Goal: Task Accomplishment & Management: Manage account settings

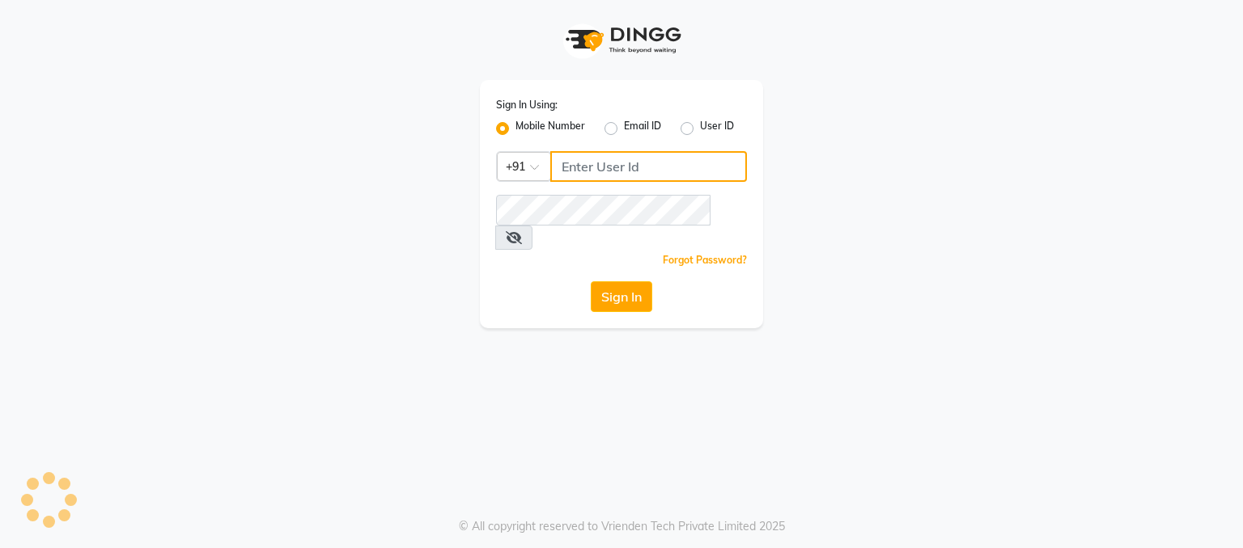
click at [568, 172] on input "Username" at bounding box center [648, 166] width 197 height 31
type input "8408993322"
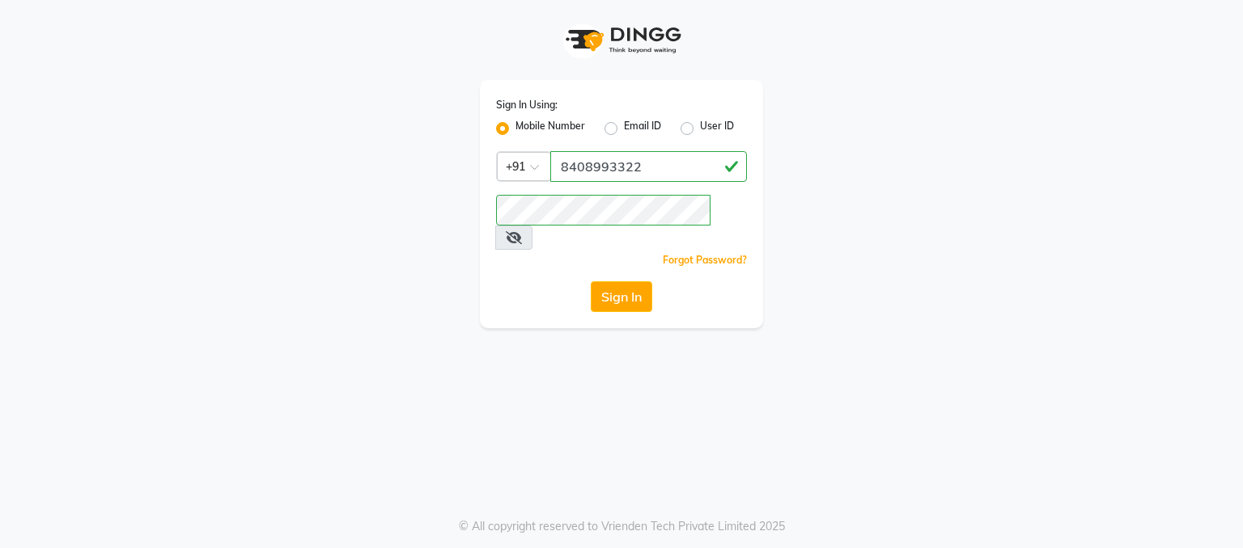
click at [522, 231] on icon at bounding box center [514, 237] width 16 height 13
click at [941, 328] on div "Sign In Using: Mobile Number Email ID User ID Country Code × [PHONE_NUMBER] Rem…" at bounding box center [621, 274] width 1243 height 548
click at [639, 282] on button "Sign In" at bounding box center [621, 297] width 61 height 31
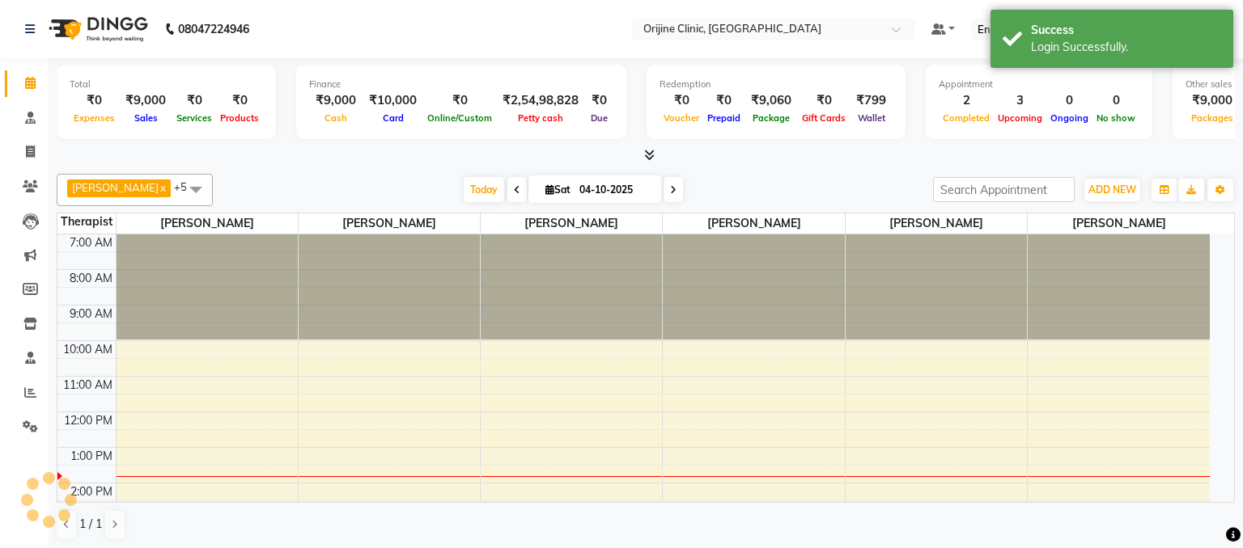
select select "en"
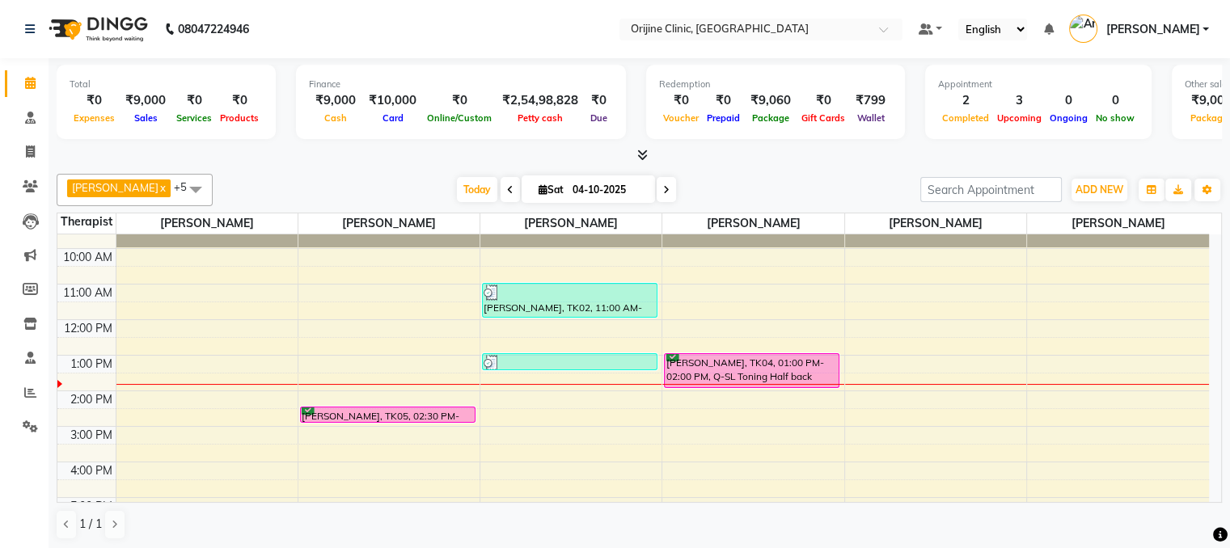
scroll to position [94, 0]
click at [540, 189] on icon at bounding box center [543, 189] width 9 height 11
select select "10"
select select "2025"
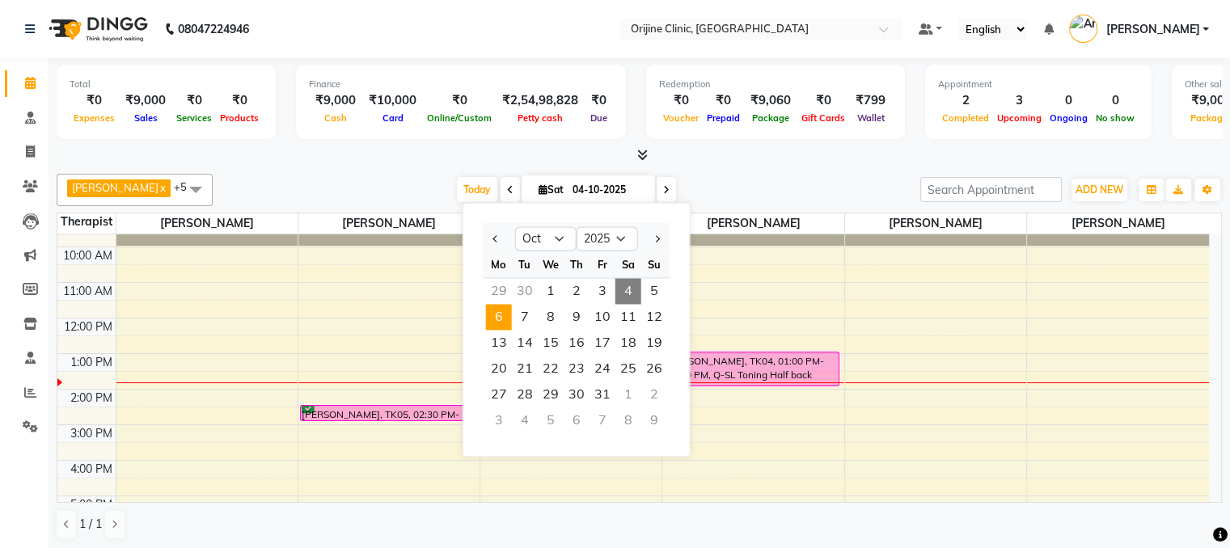
click at [498, 311] on span "6" at bounding box center [499, 317] width 26 height 26
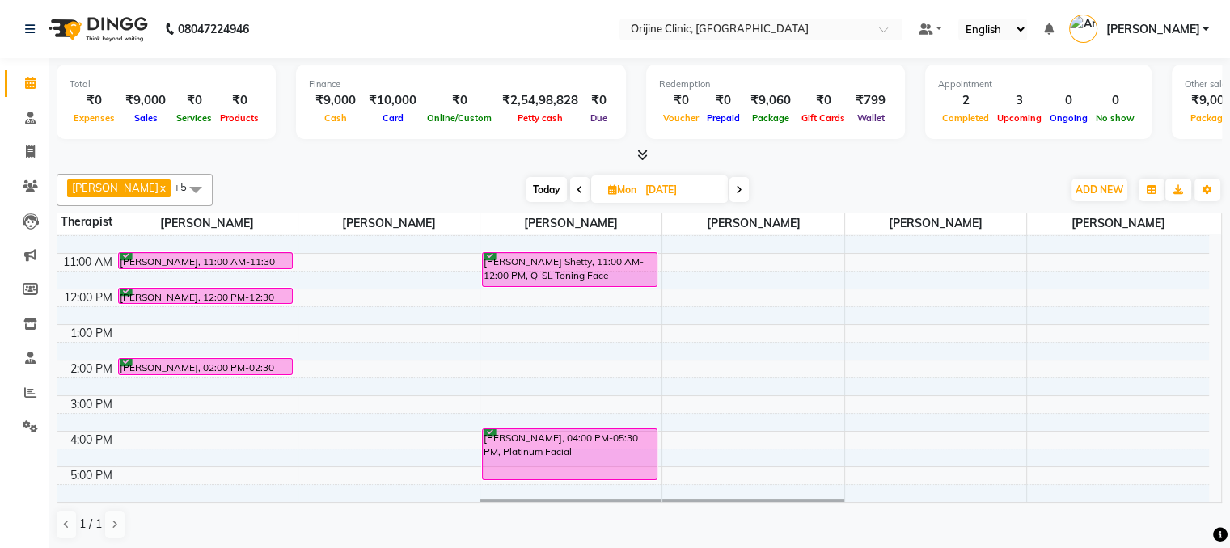
scroll to position [108, 0]
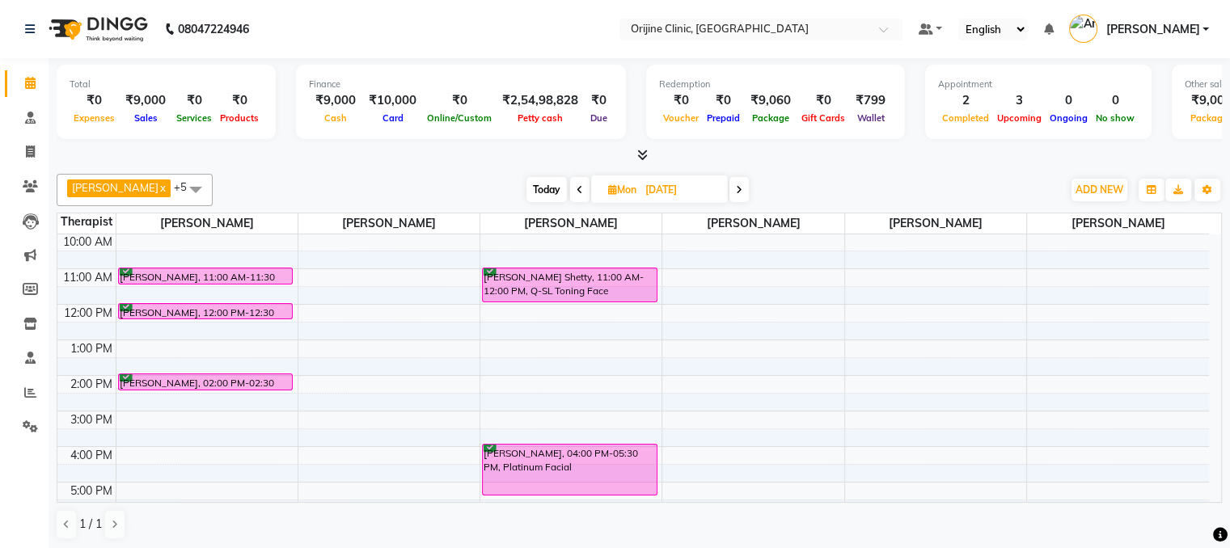
click at [740, 191] on icon at bounding box center [739, 190] width 6 height 10
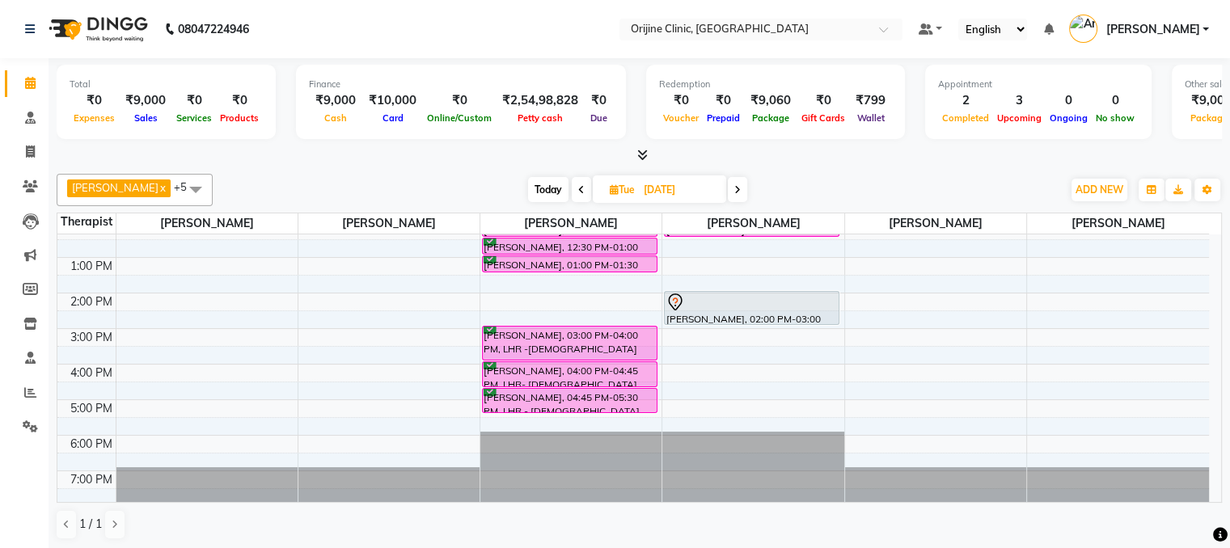
click at [740, 191] on icon at bounding box center [738, 190] width 6 height 10
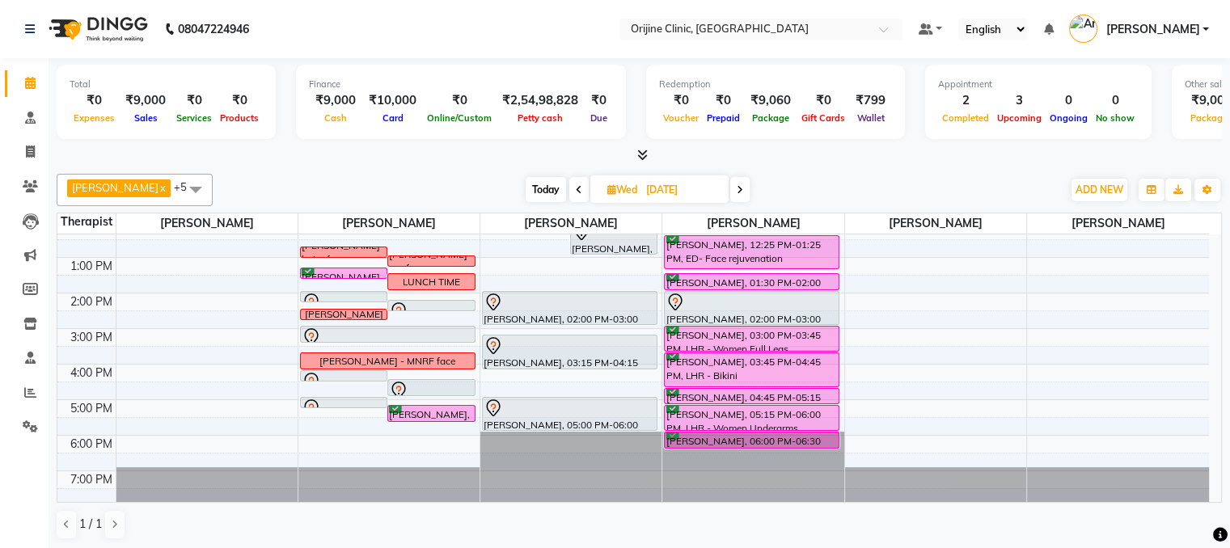
click at [579, 188] on icon at bounding box center [579, 190] width 6 height 10
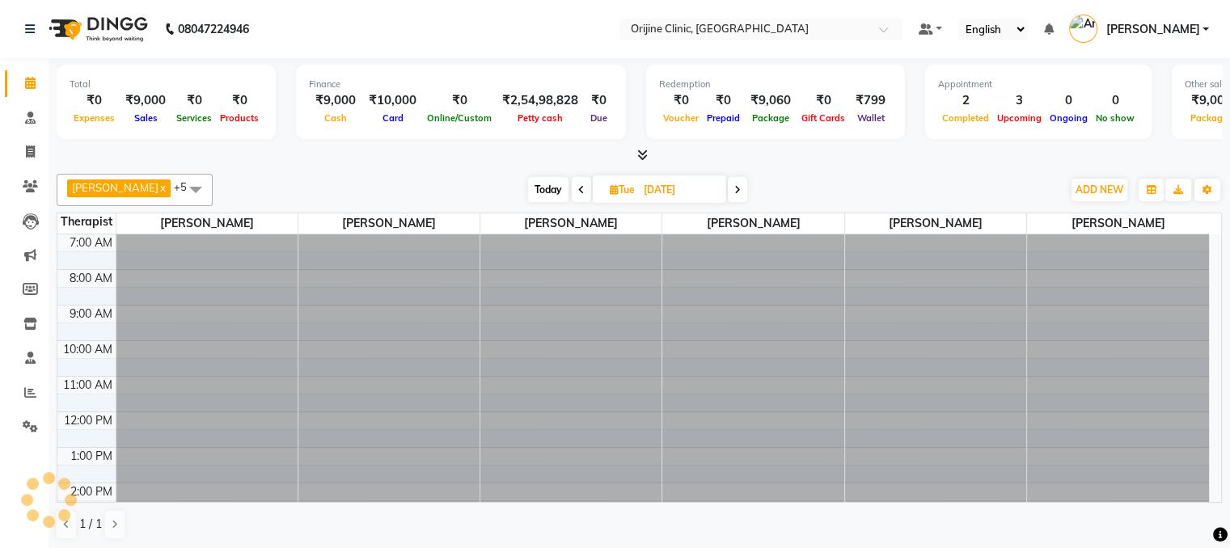
click at [579, 188] on icon at bounding box center [581, 190] width 6 height 10
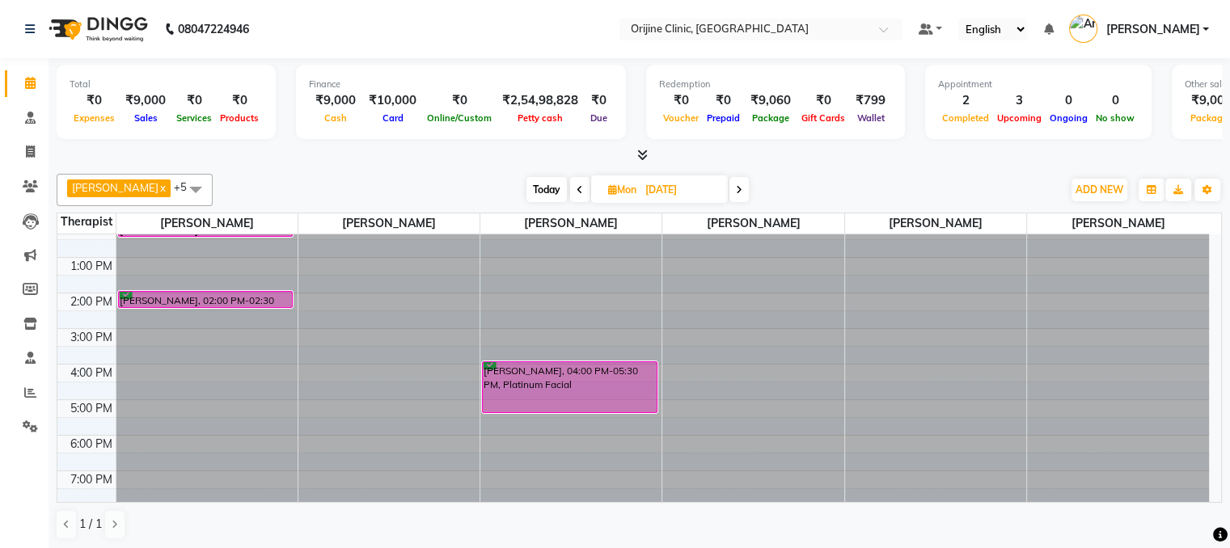
click at [738, 197] on span at bounding box center [739, 189] width 19 height 25
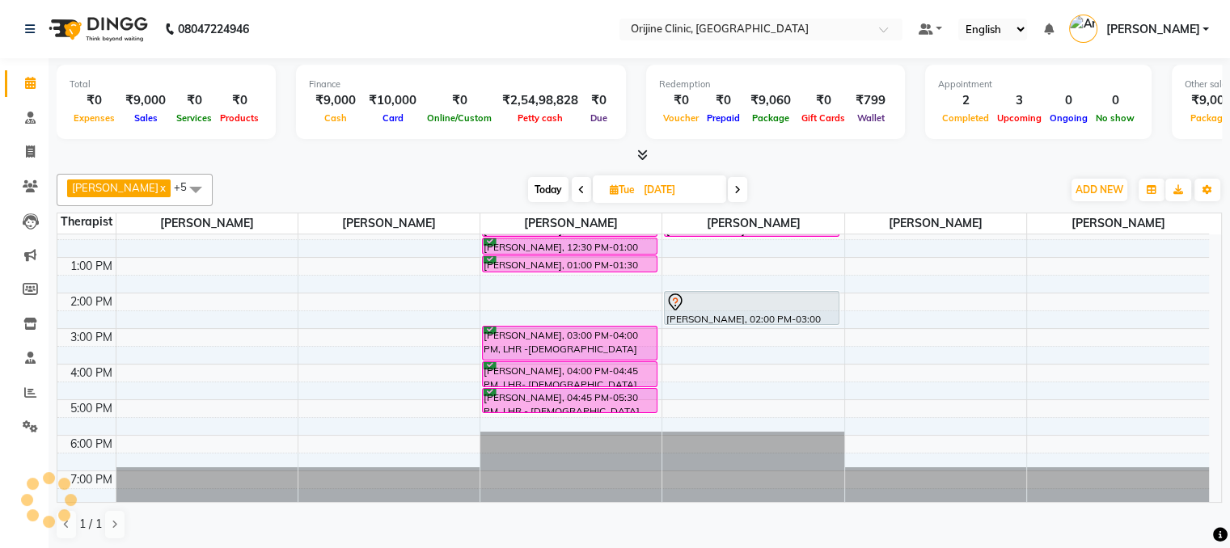
click at [738, 197] on span at bounding box center [737, 189] width 19 height 25
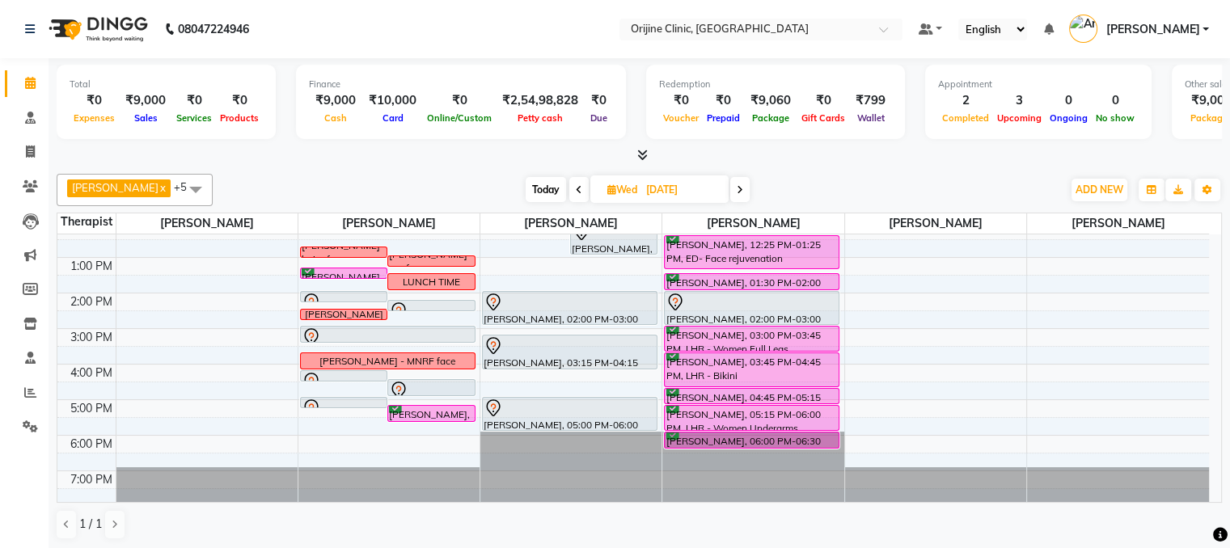
click at [738, 197] on span at bounding box center [739, 189] width 19 height 25
type input "[DATE]"
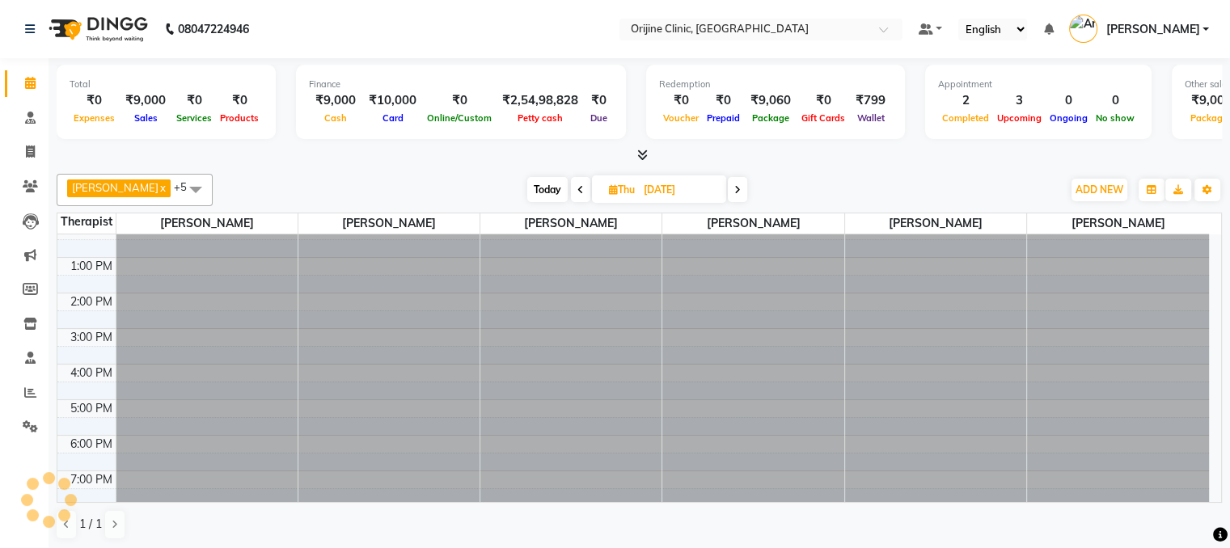
scroll to position [0, 0]
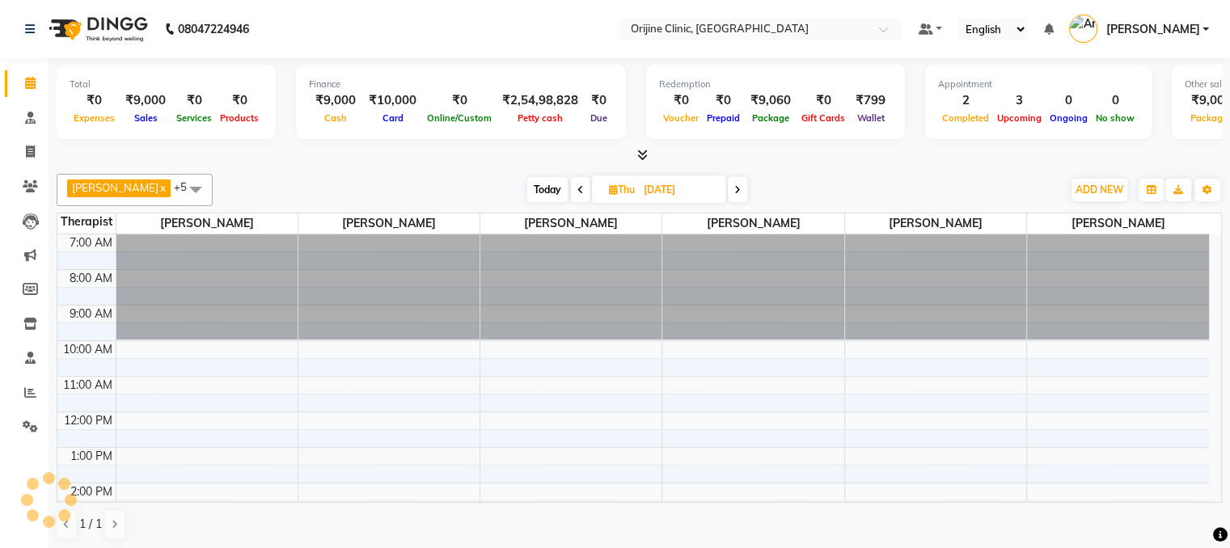
click at [615, 189] on icon at bounding box center [613, 189] width 9 height 11
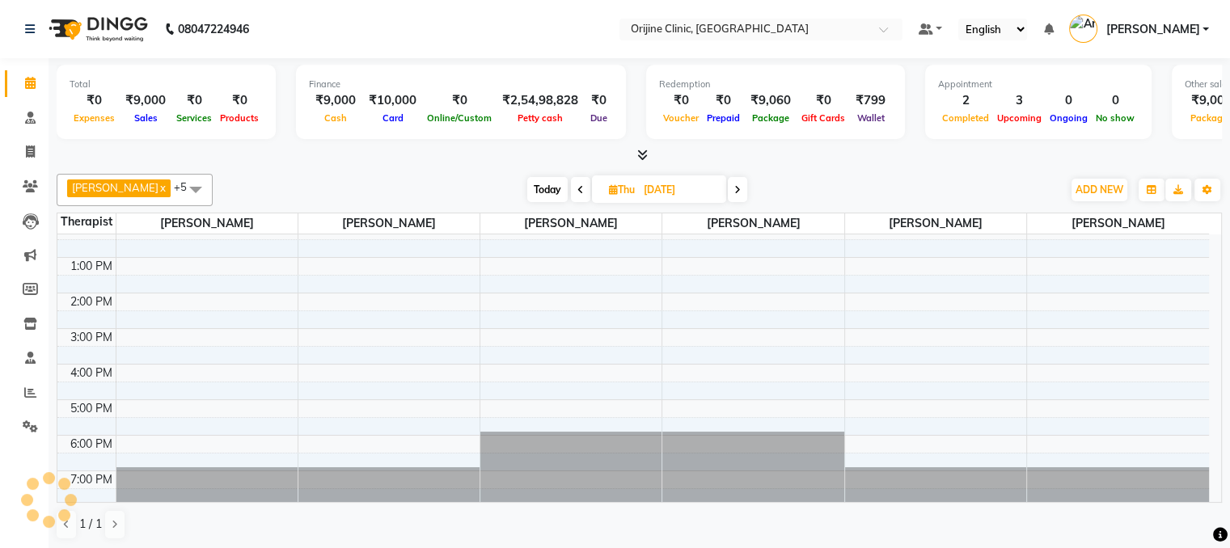
select select "10"
select select "2025"
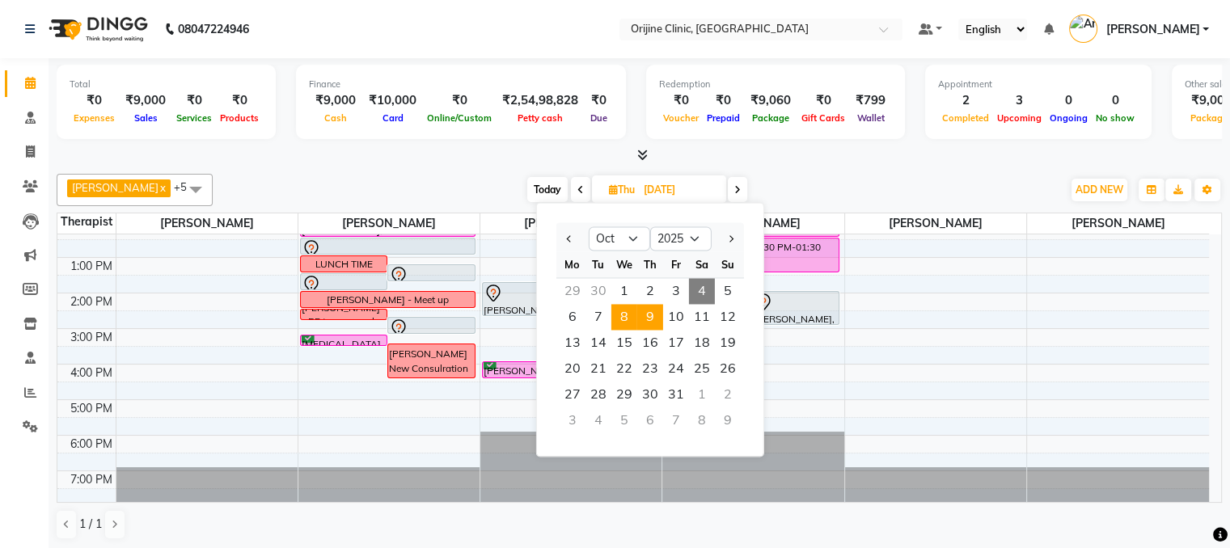
click at [624, 322] on span "8" at bounding box center [625, 317] width 26 height 26
type input "[DATE]"
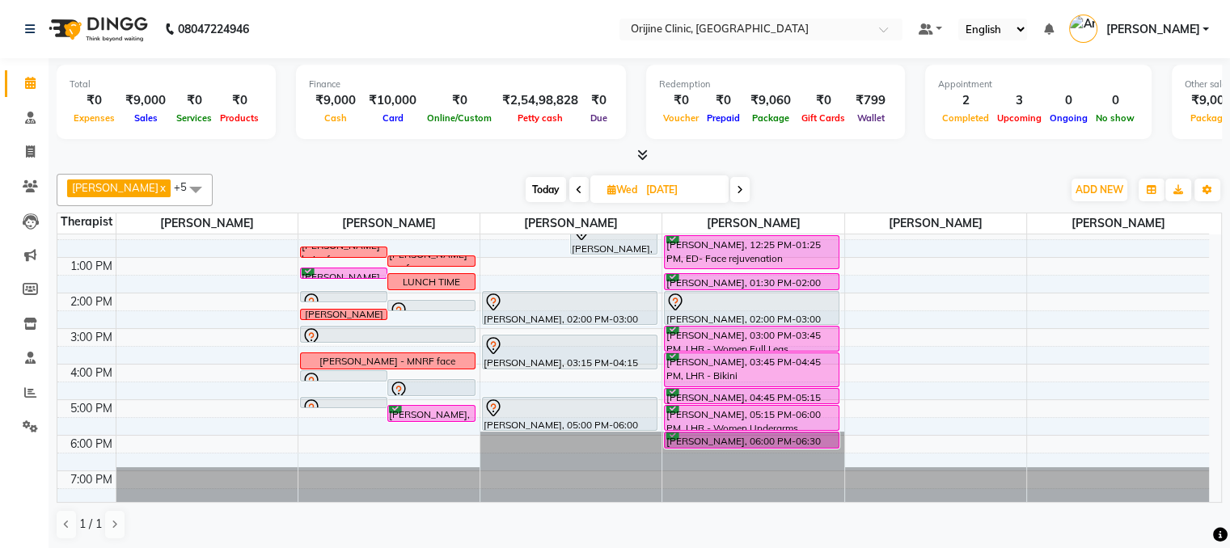
click at [610, 188] on icon at bounding box center [612, 189] width 9 height 11
select select "10"
select select "2025"
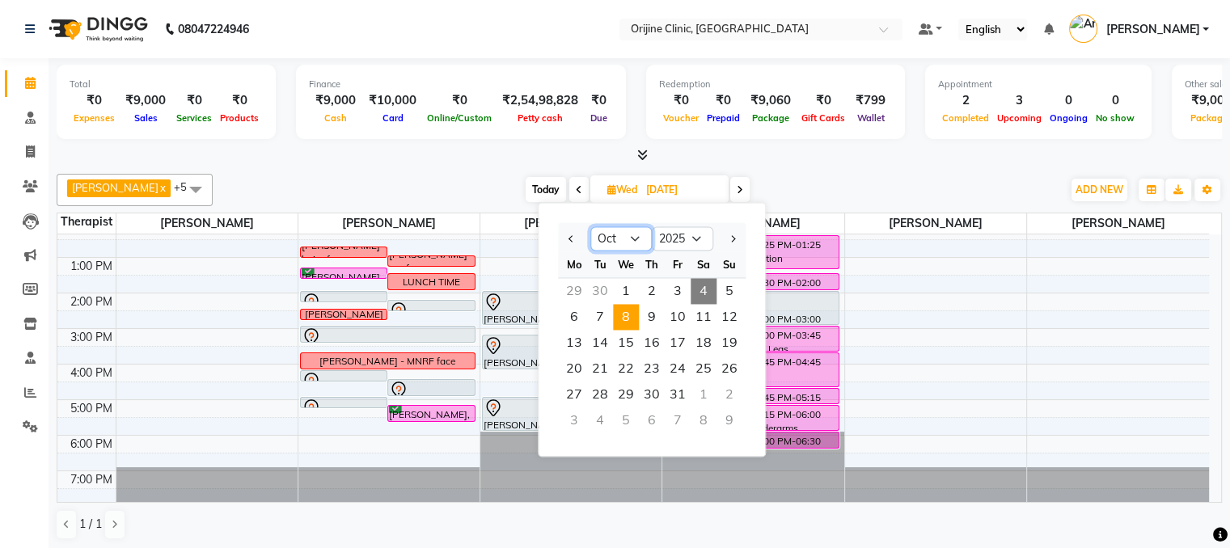
click at [631, 239] on select "Jan Feb Mar Apr May Jun [DATE] Aug Sep Oct Nov Dec" at bounding box center [621, 239] width 61 height 24
select select "11"
click at [591, 227] on select "Jan Feb Mar Apr May Jun [DATE] Aug Sep Oct Nov Dec" at bounding box center [621, 239] width 61 height 24
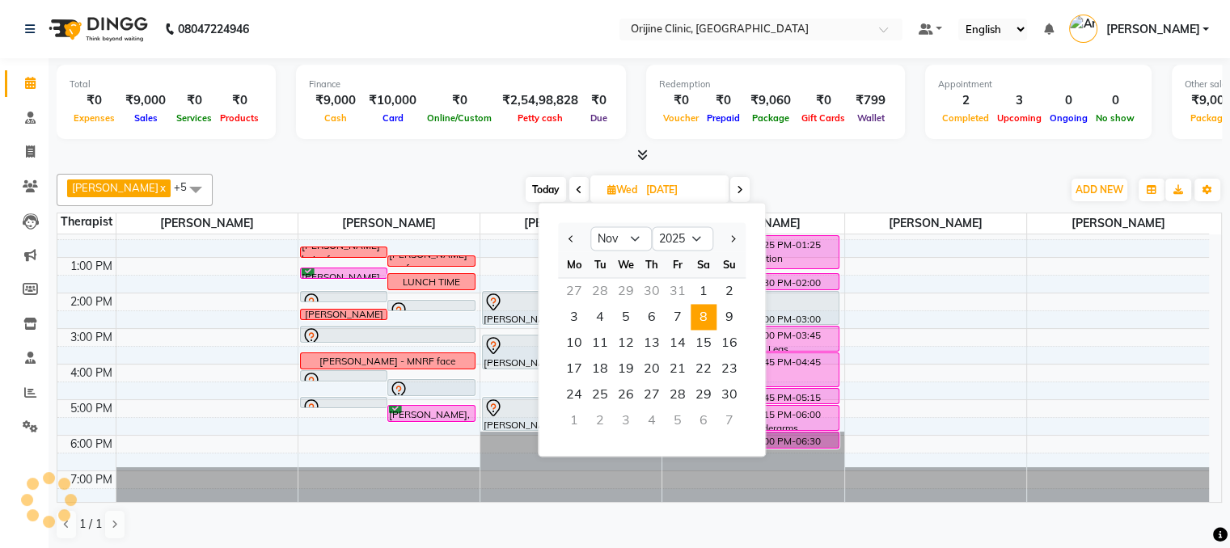
click at [705, 311] on span "8" at bounding box center [704, 317] width 26 height 26
type input "[DATE]"
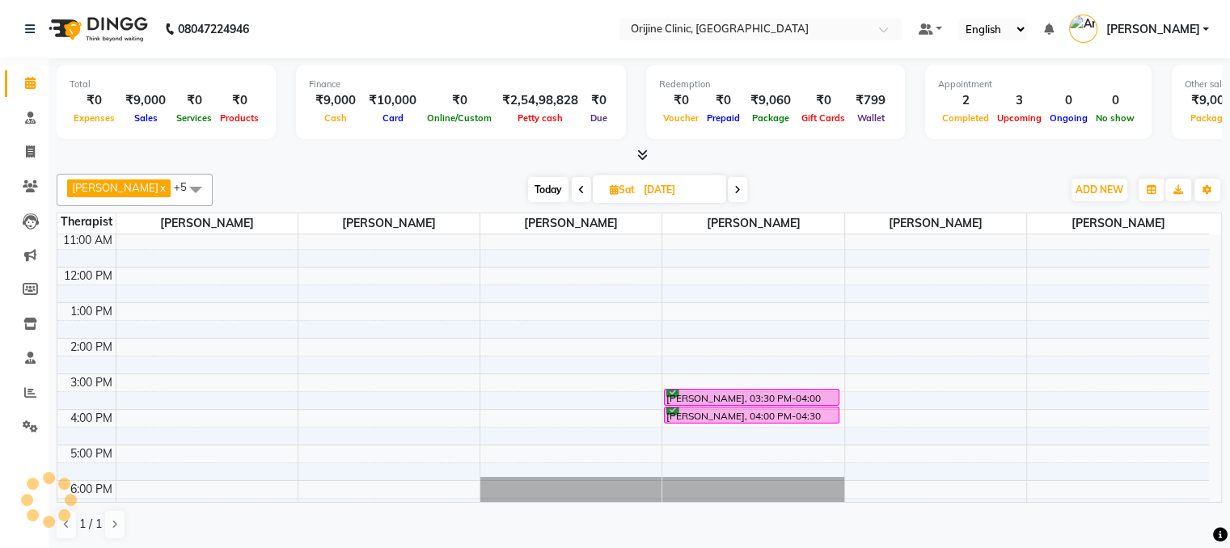
scroll to position [142, 0]
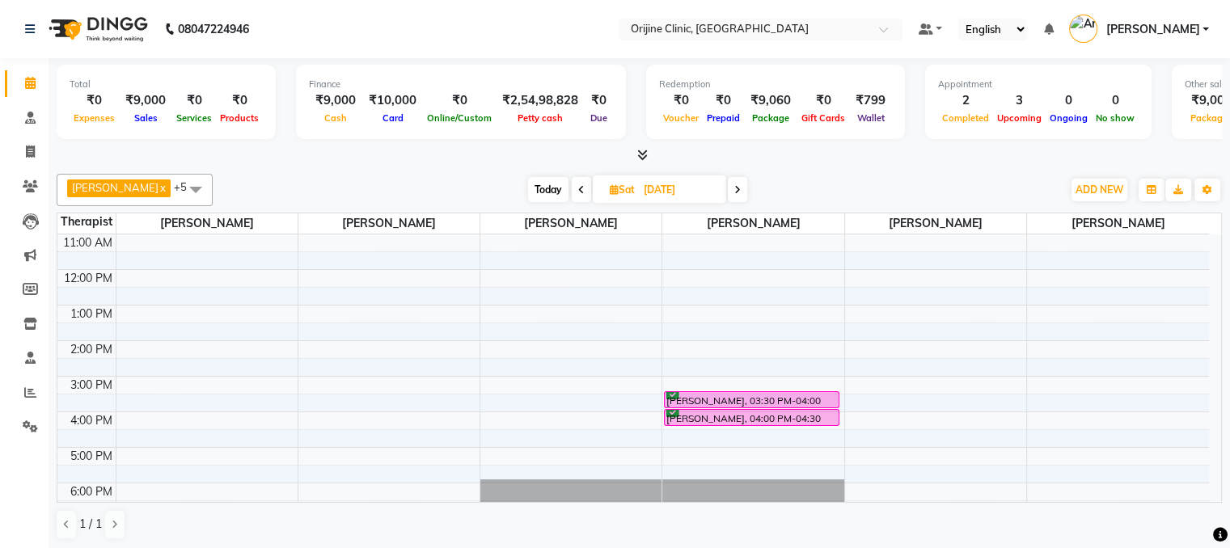
drag, startPoint x: 614, startPoint y: 191, endPoint x: 602, endPoint y: 182, distance: 15.0
click at [602, 182] on span "[DATE]" at bounding box center [659, 190] width 133 height 28
click at [610, 189] on icon at bounding box center [614, 189] width 9 height 11
select select "11"
select select "2025"
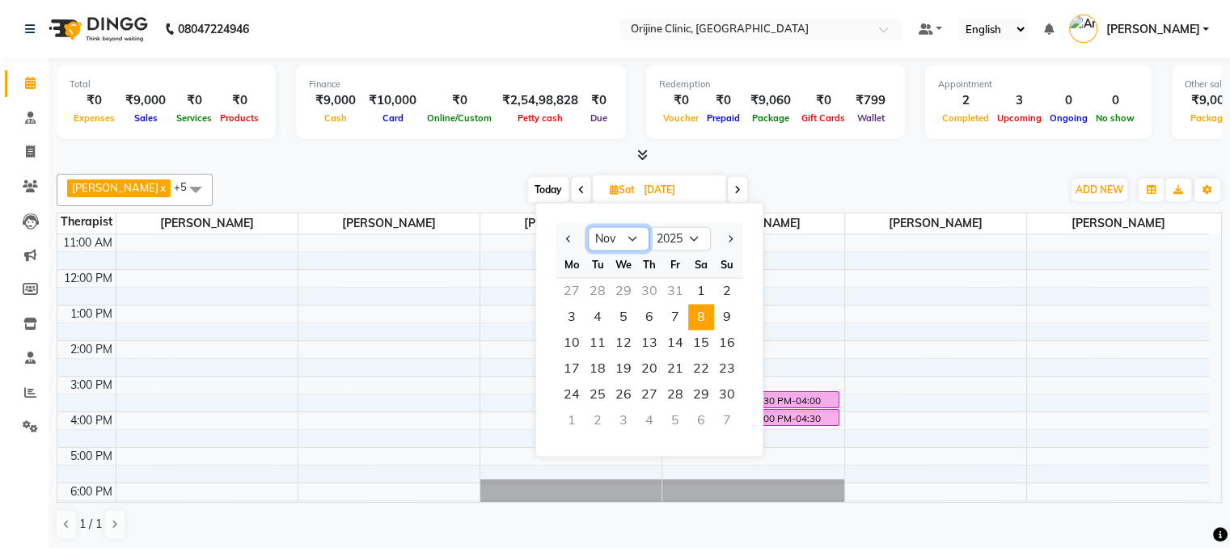
click at [634, 237] on select "Jan Feb Mar Apr May Jun [DATE] Aug Sep Oct Nov Dec" at bounding box center [618, 239] width 61 height 24
select select "10"
click at [588, 227] on select "Jan Feb Mar Apr May Jun [DATE] Aug Sep Oct Nov Dec" at bounding box center [618, 239] width 61 height 24
click at [696, 294] on span "4" at bounding box center [701, 291] width 26 height 26
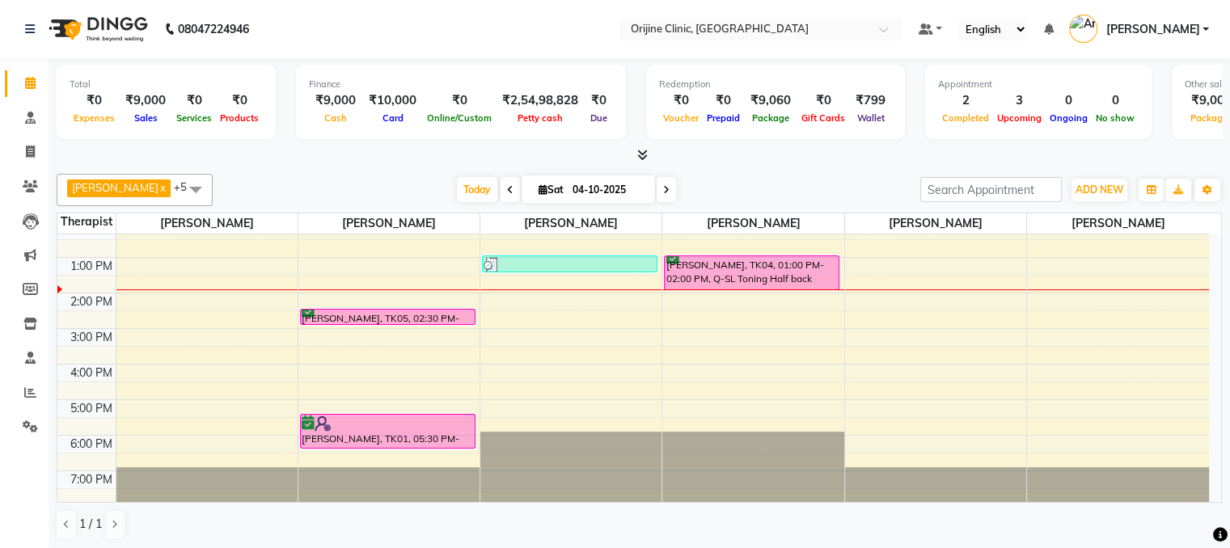
click at [668, 186] on icon at bounding box center [666, 190] width 6 height 10
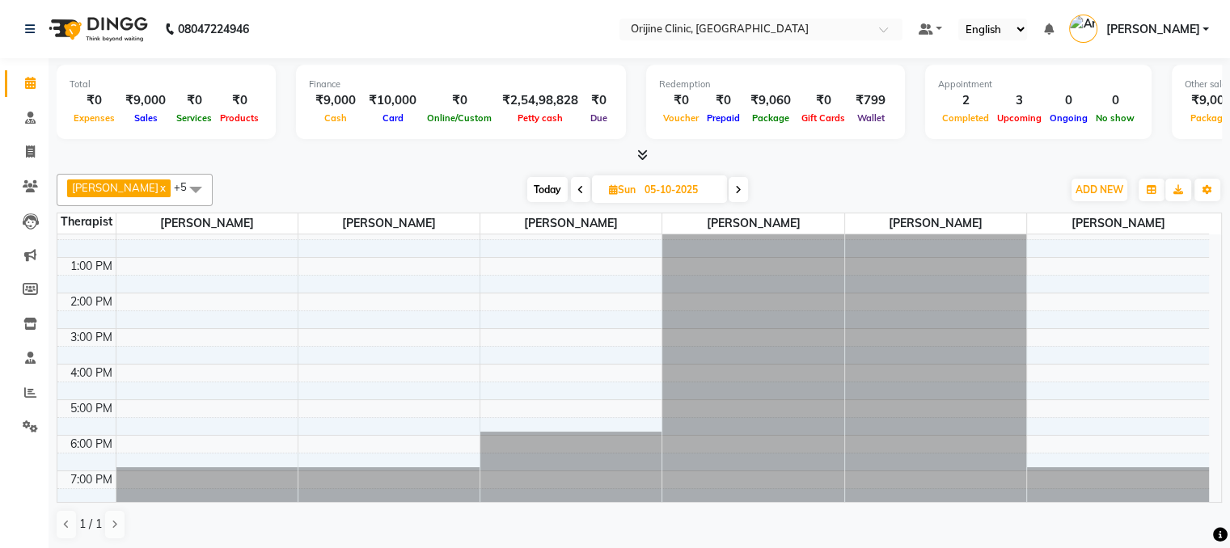
click at [742, 188] on icon at bounding box center [738, 190] width 6 height 10
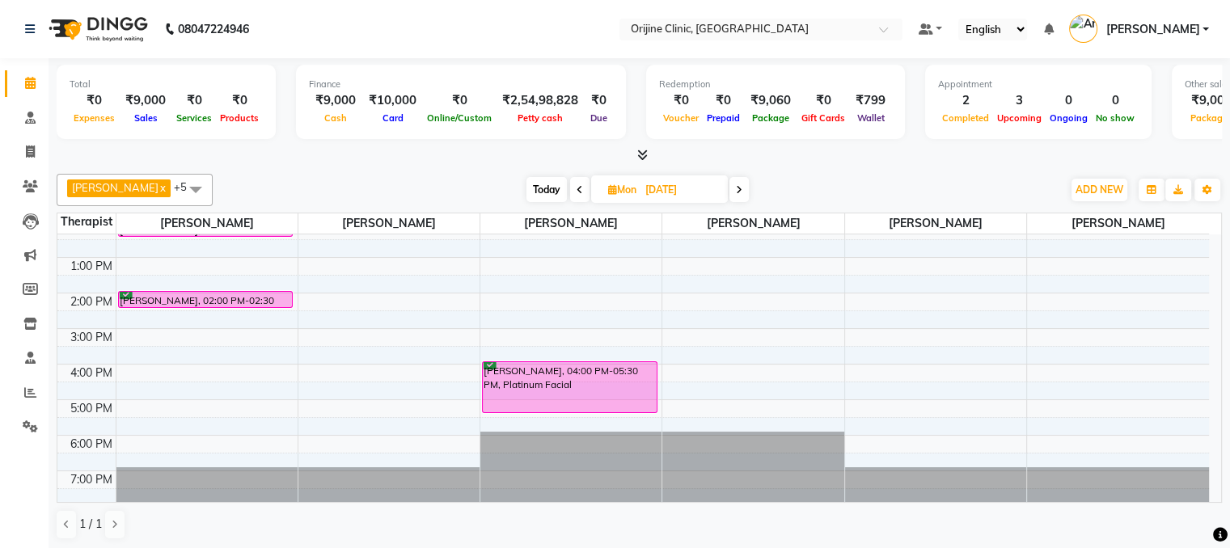
click at [742, 188] on icon at bounding box center [739, 190] width 6 height 10
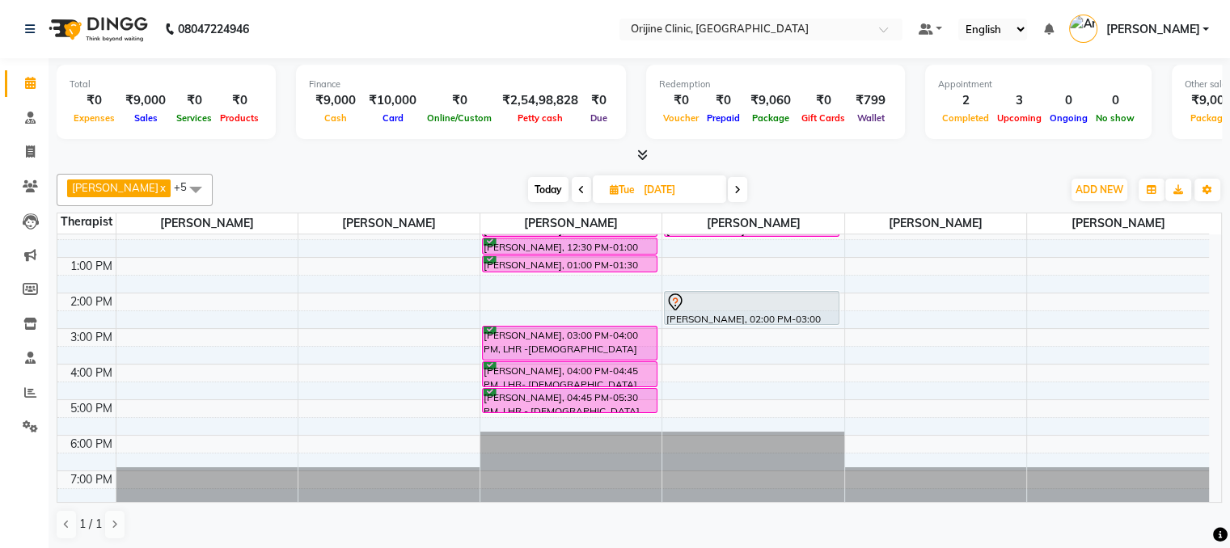
click at [742, 188] on span at bounding box center [737, 189] width 19 height 25
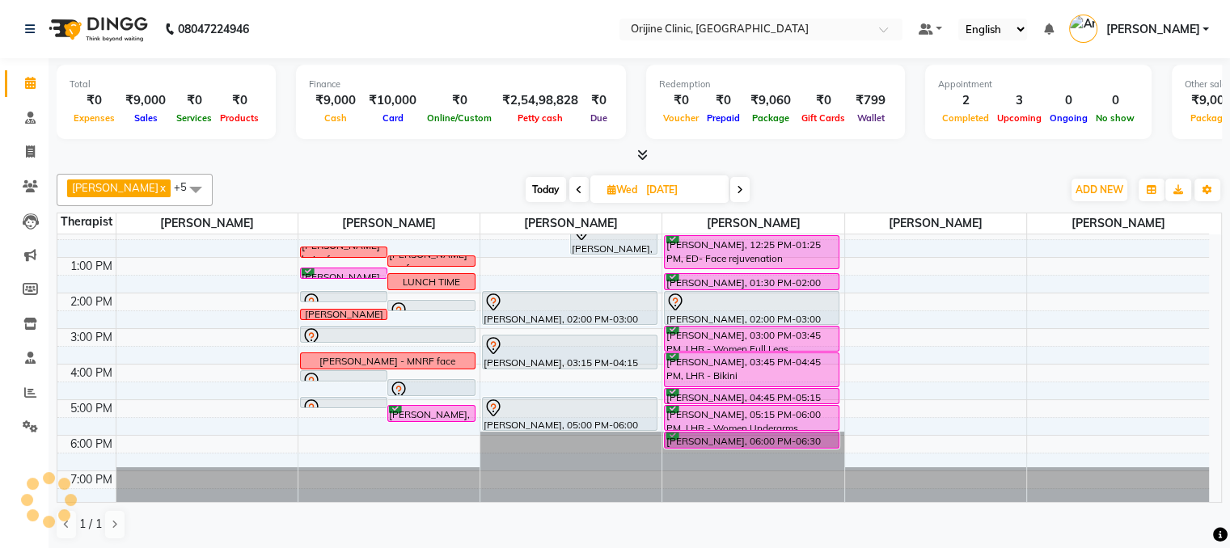
click at [742, 188] on icon at bounding box center [740, 190] width 6 height 10
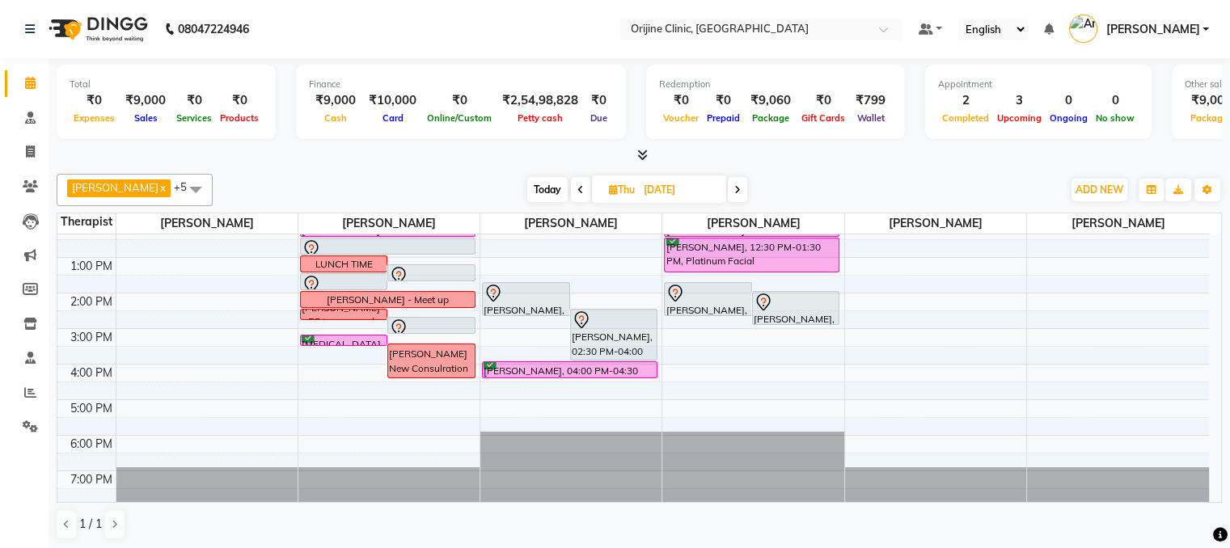
click at [586, 189] on span at bounding box center [580, 189] width 19 height 25
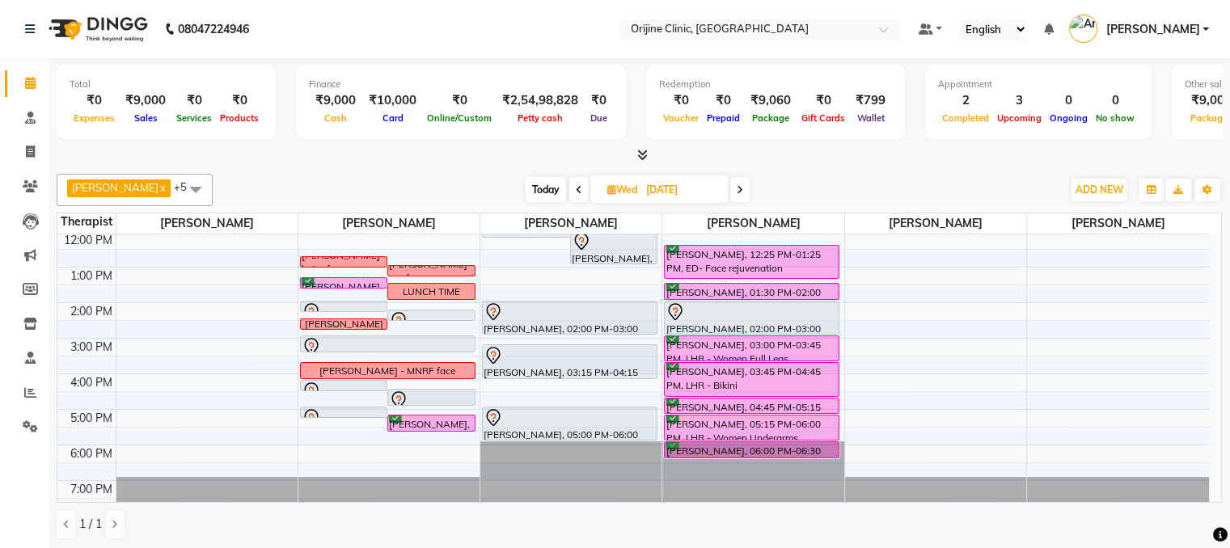
scroll to position [179, 0]
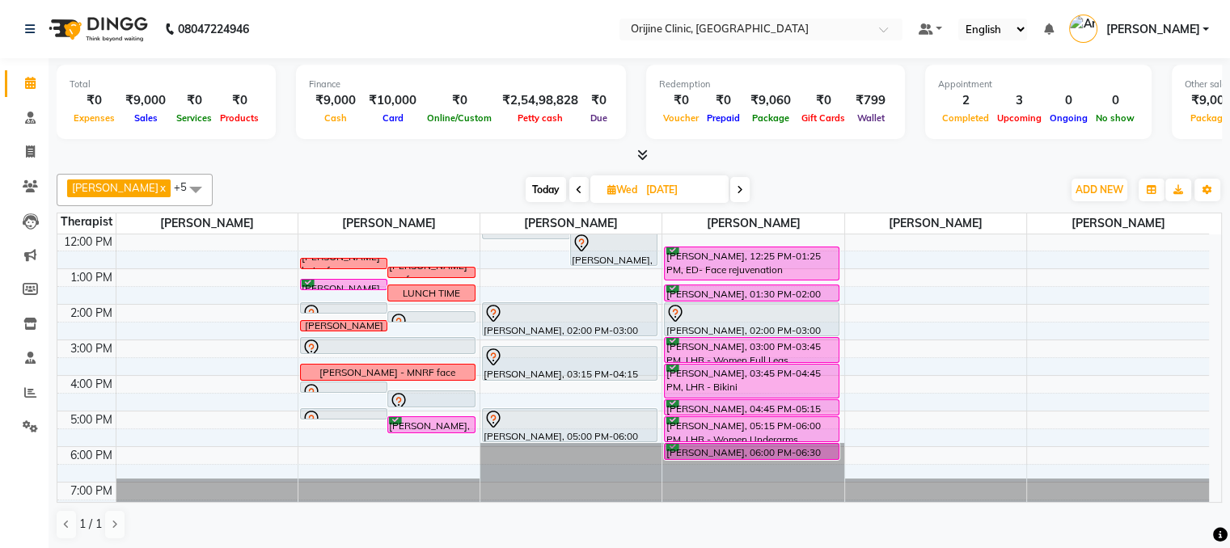
click at [743, 186] on icon at bounding box center [740, 190] width 6 height 10
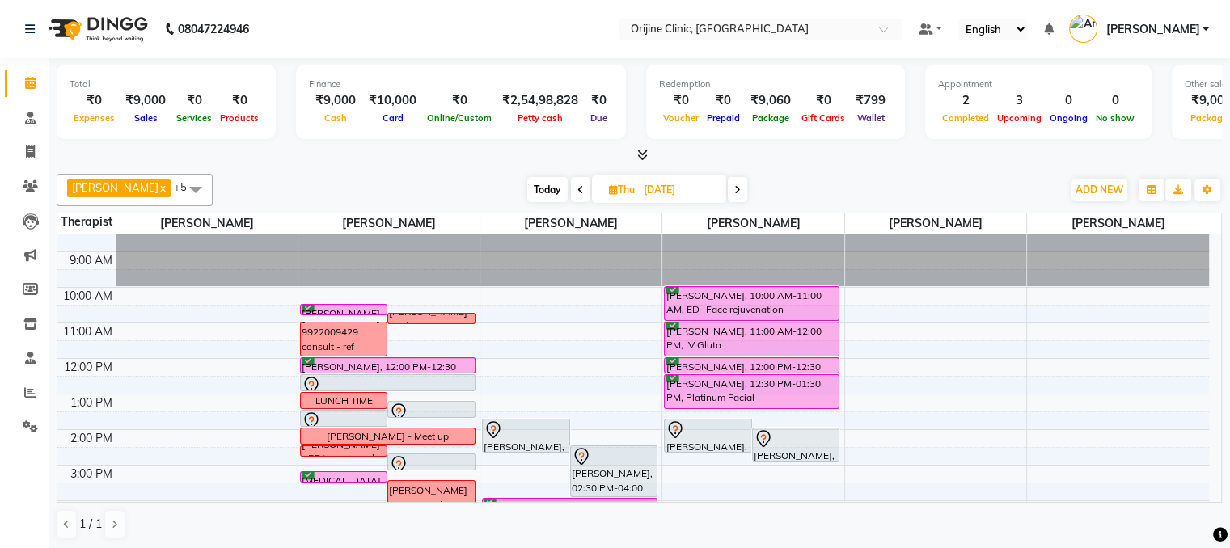
scroll to position [55, 0]
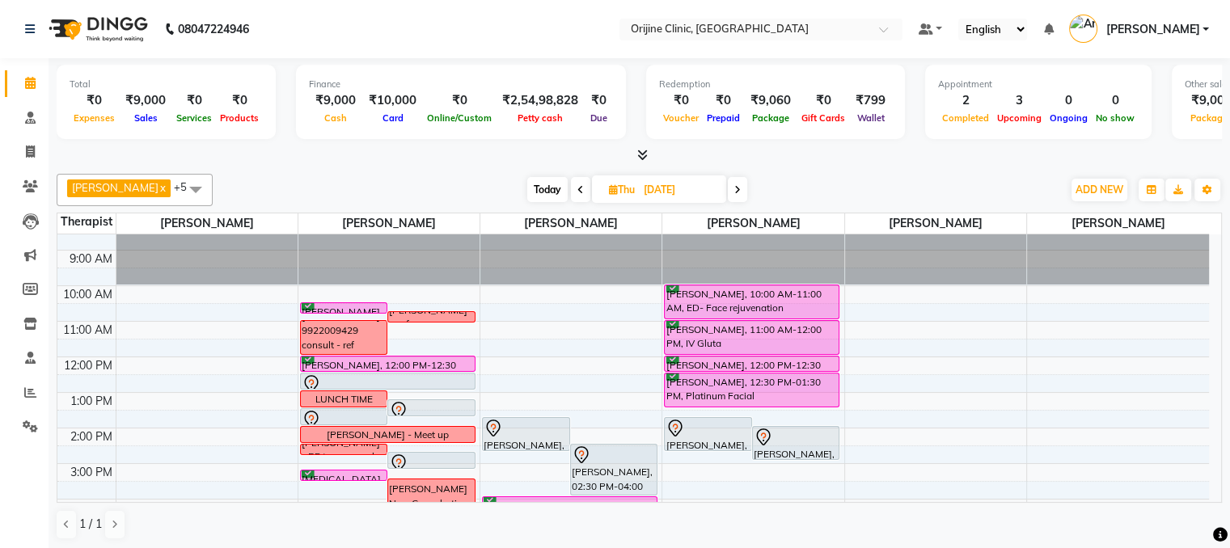
click at [741, 189] on icon at bounding box center [738, 190] width 6 height 10
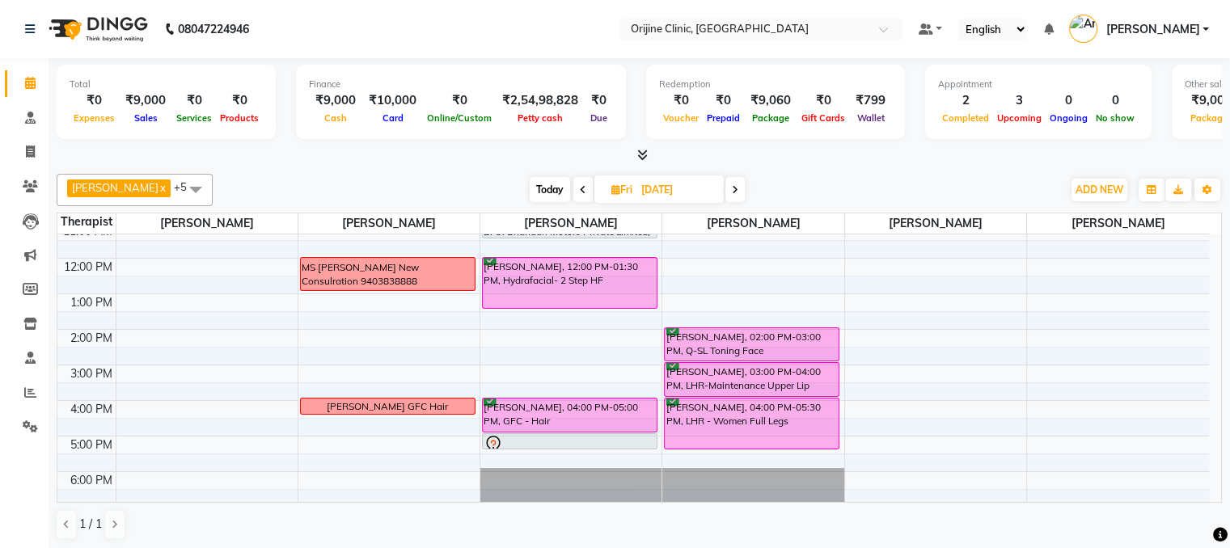
scroll to position [189, 0]
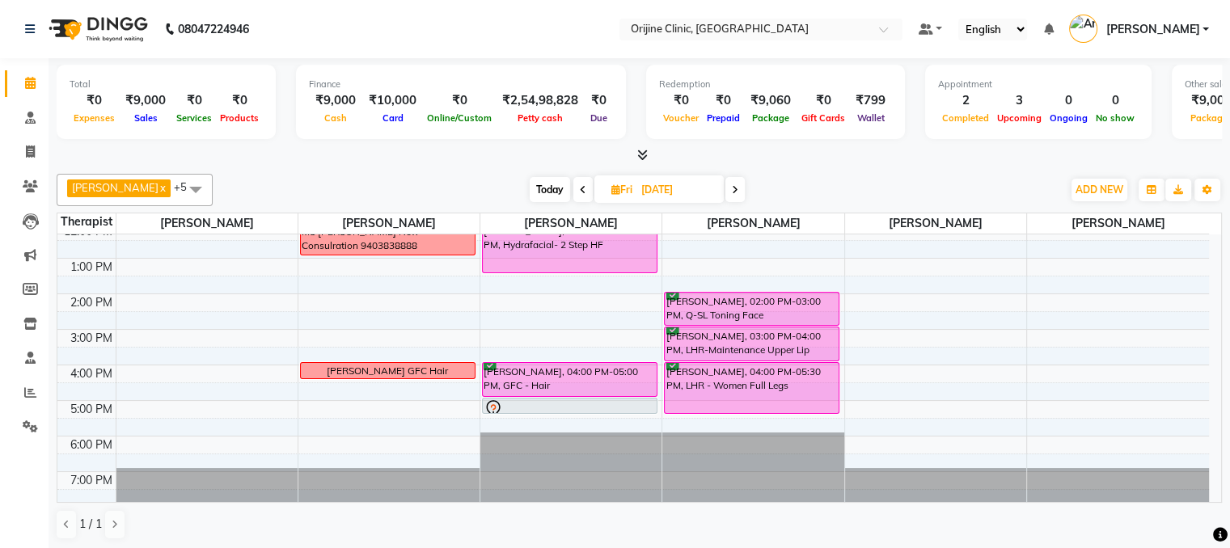
click at [741, 187] on span at bounding box center [735, 189] width 19 height 25
type input "[DATE]"
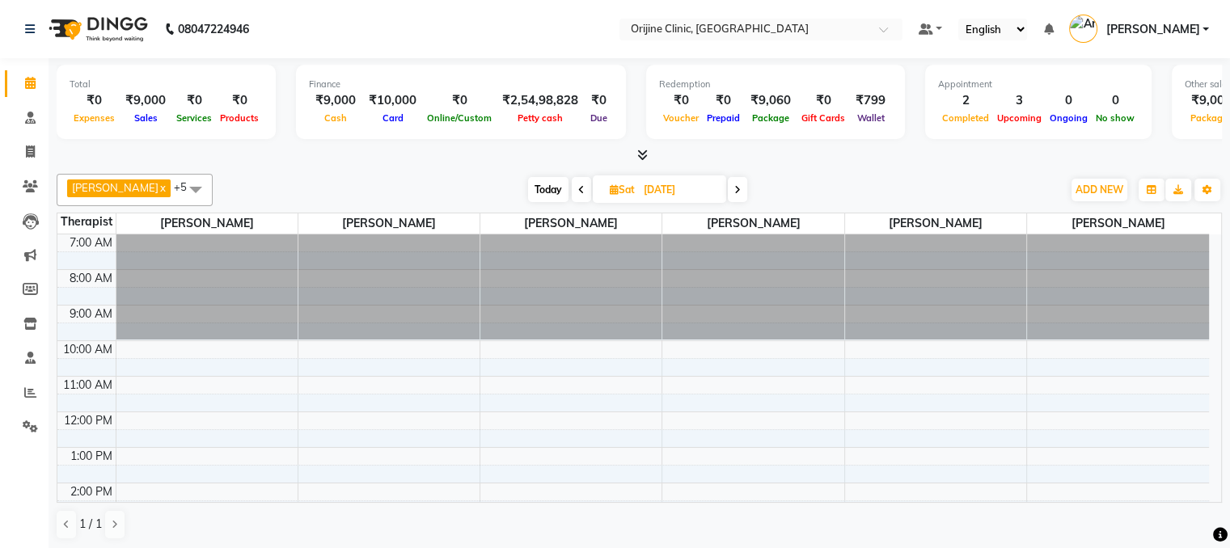
scroll to position [190, 0]
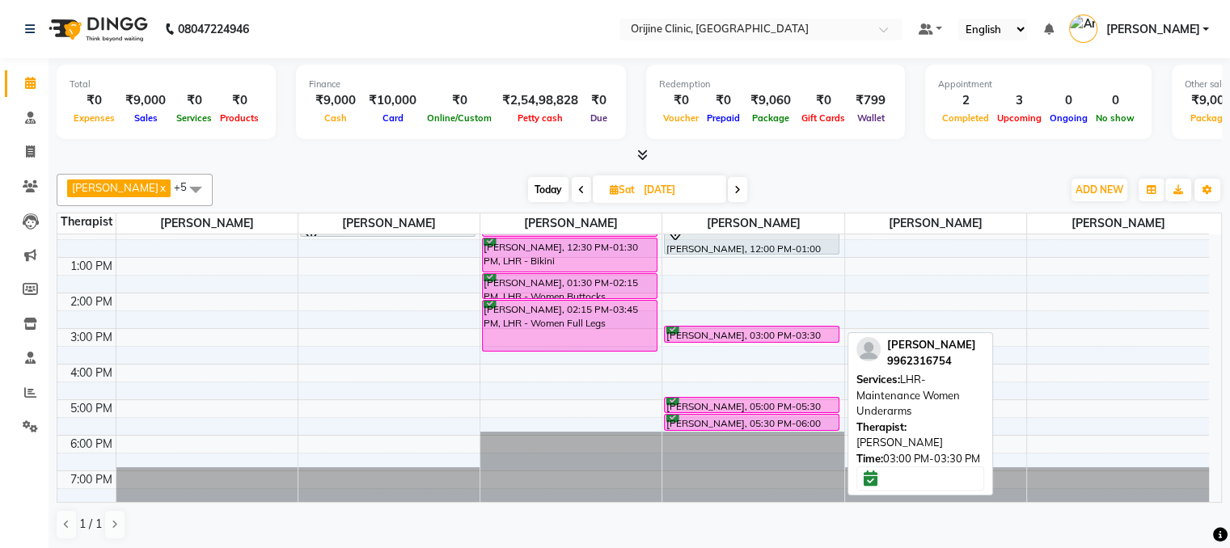
click at [766, 335] on div "[PERSON_NAME], 03:00 PM-03:30 PM, LHR- Maintenance Women Underarms" at bounding box center [752, 334] width 174 height 15
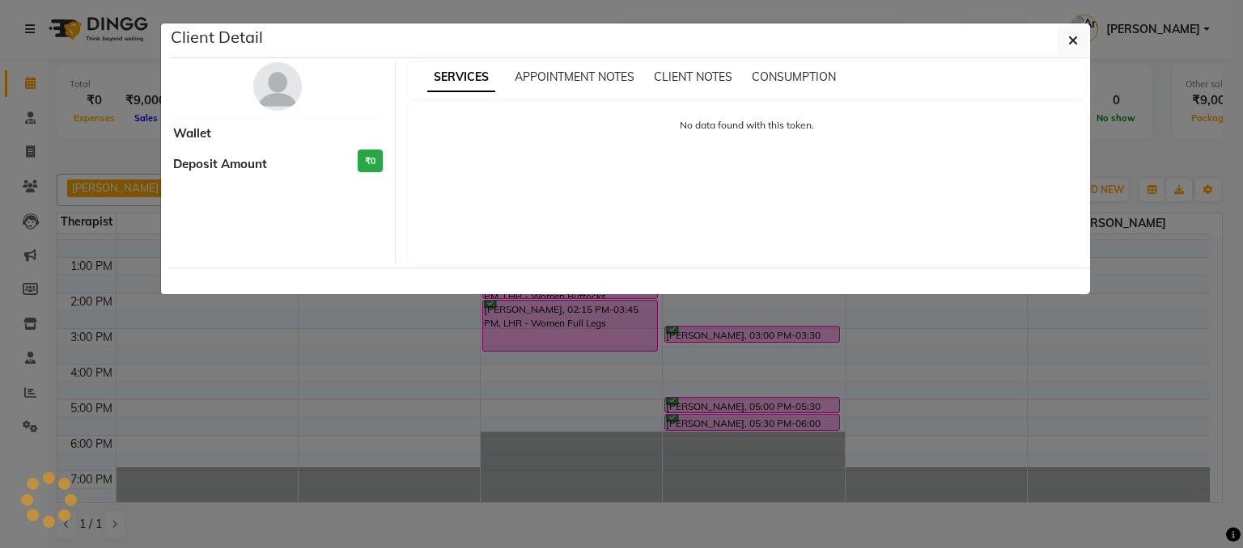
select select "6"
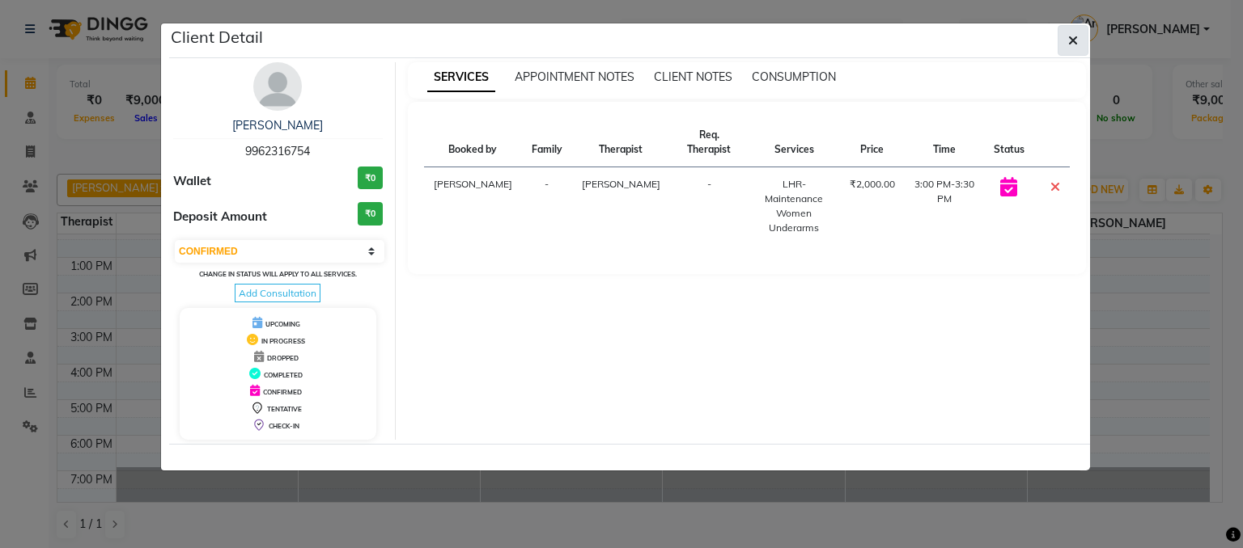
click at [1078, 36] on button "button" at bounding box center [1072, 40] width 31 height 31
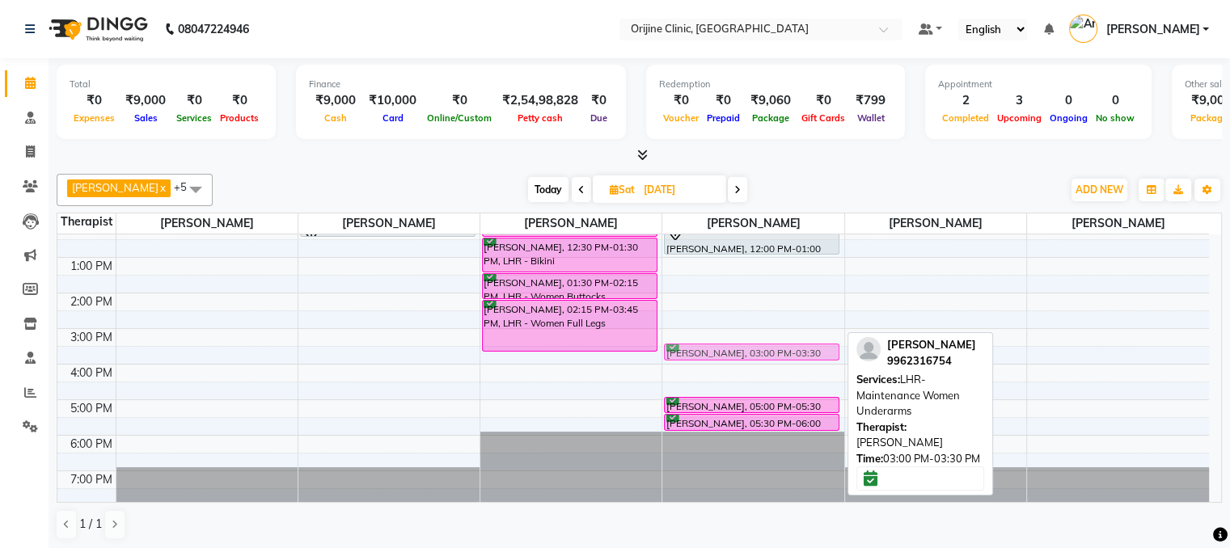
drag, startPoint x: 831, startPoint y: 328, endPoint x: 828, endPoint y: 343, distance: 14.9
click at [828, 343] on div "[PERSON_NAME], 11:00 AM-11:45 AM, Peel- Regular- Face & Neck Sweety [PERSON_NAM…" at bounding box center [753, 275] width 181 height 462
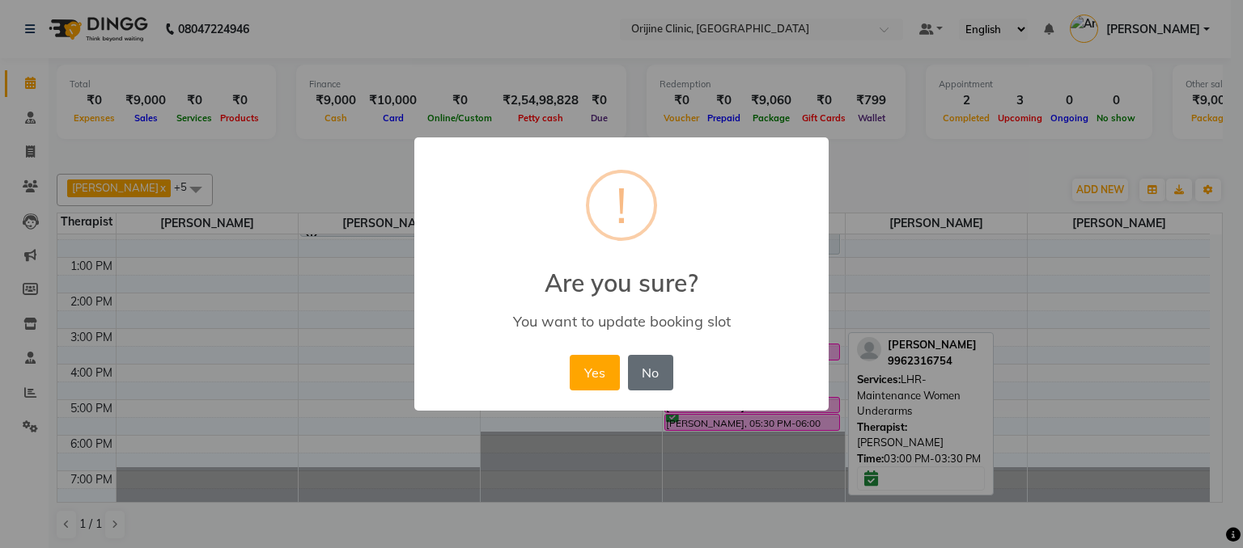
click at [654, 367] on button "No" at bounding box center [650, 373] width 45 height 36
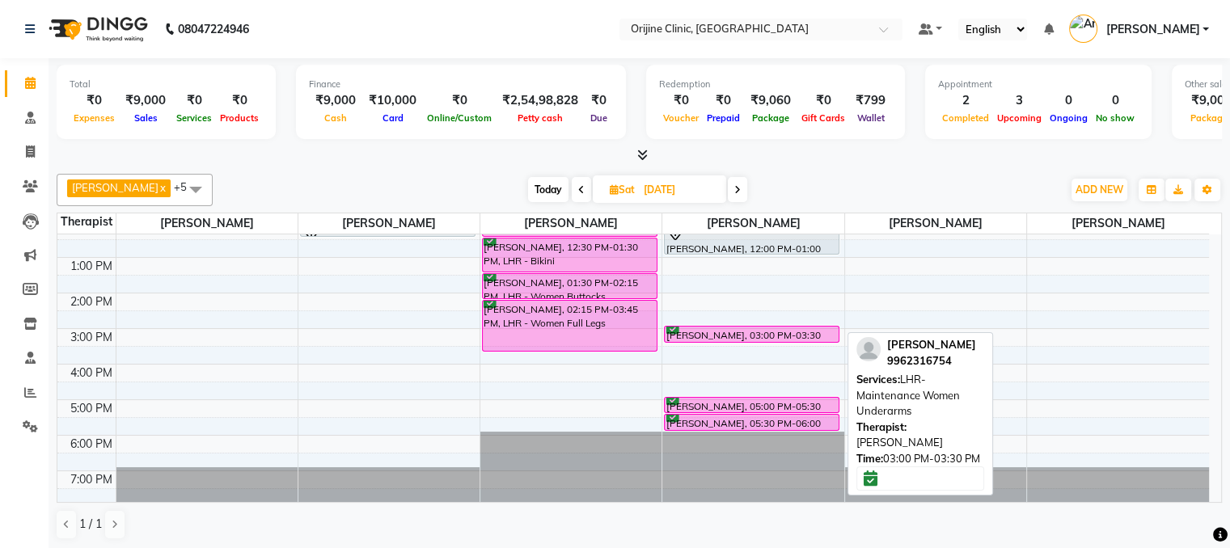
click at [831, 336] on div "[PERSON_NAME], 03:00 PM-03:30 PM, LHR- Maintenance Women Underarms" at bounding box center [752, 334] width 174 height 15
select select "6"
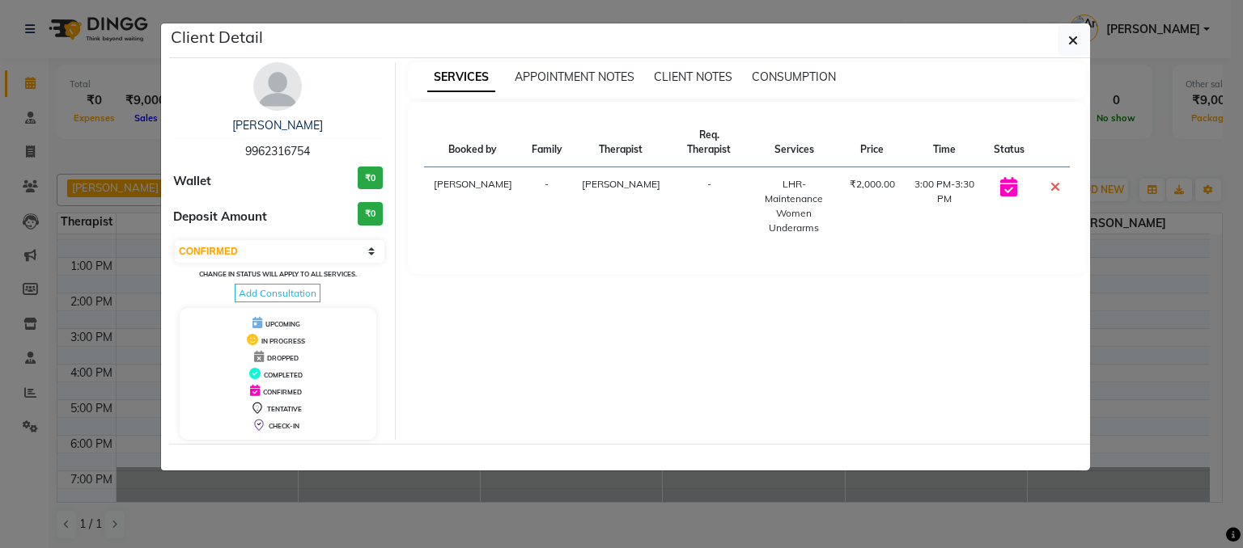
click at [831, 336] on div "SERVICES APPOINTMENT NOTES CLIENT NOTES CONSUMPTION Booked by Family Therapist …" at bounding box center [747, 251] width 703 height 378
click at [1069, 38] on icon "button" at bounding box center [1073, 40] width 10 height 13
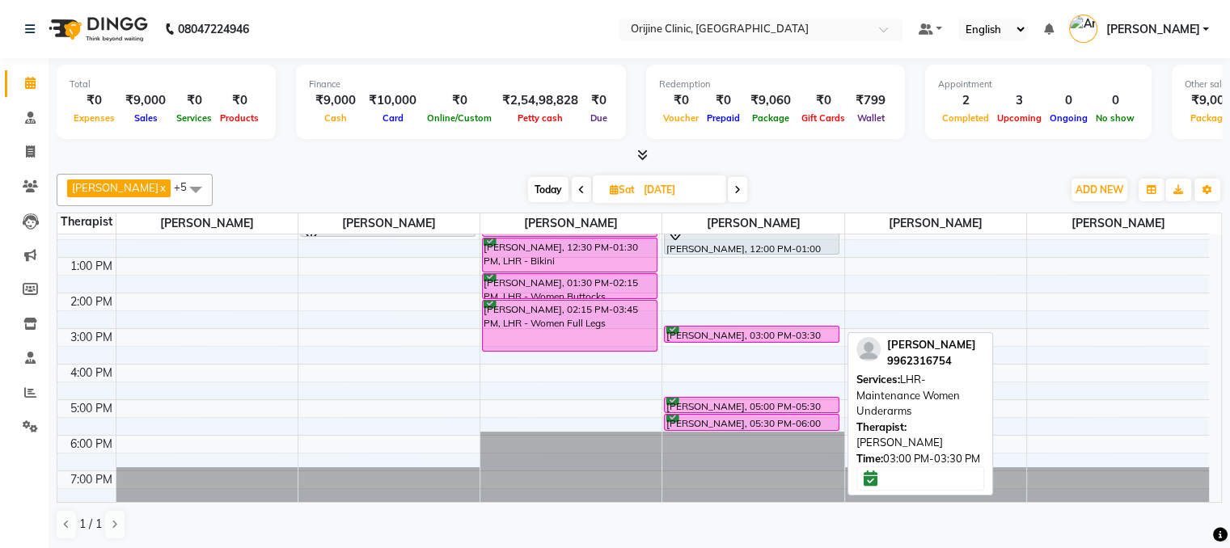
click at [680, 340] on div at bounding box center [752, 342] width 174 height 6
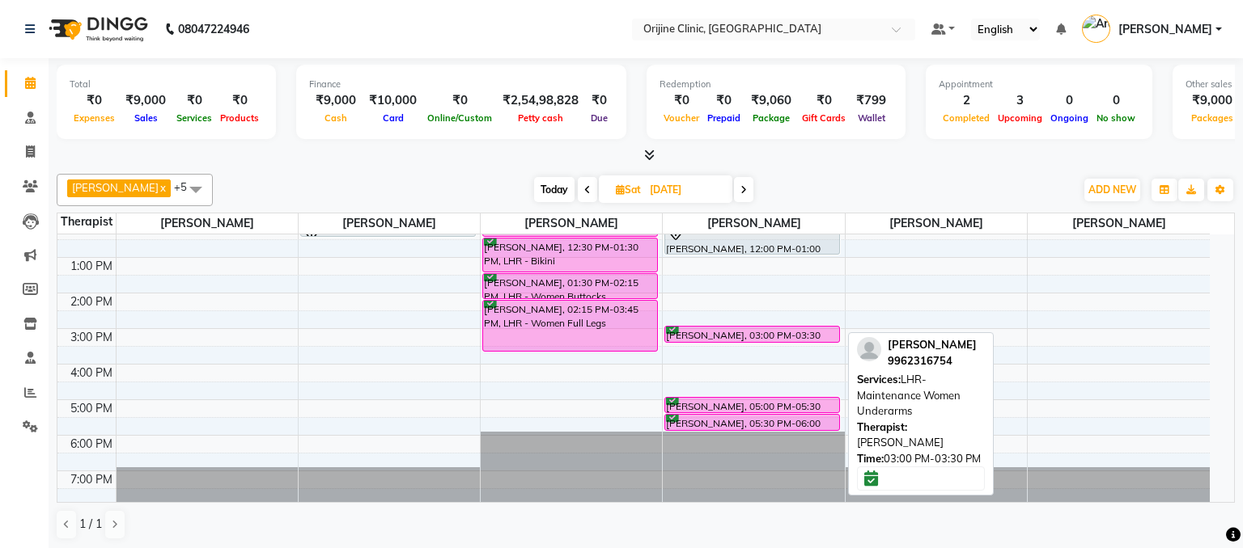
select select "6"
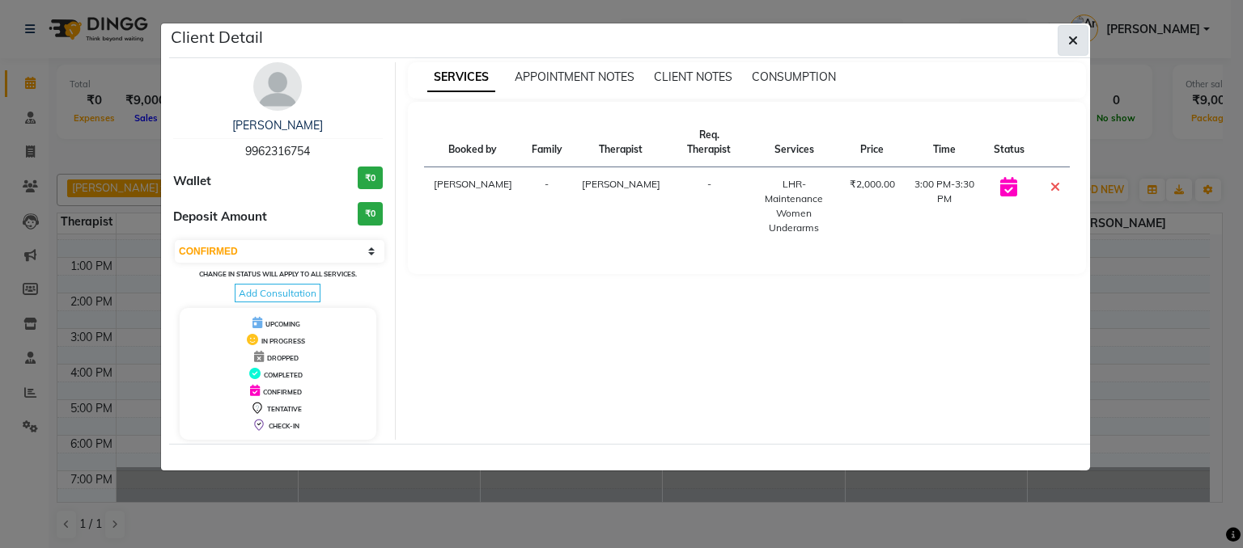
click at [1069, 39] on icon "button" at bounding box center [1073, 40] width 10 height 13
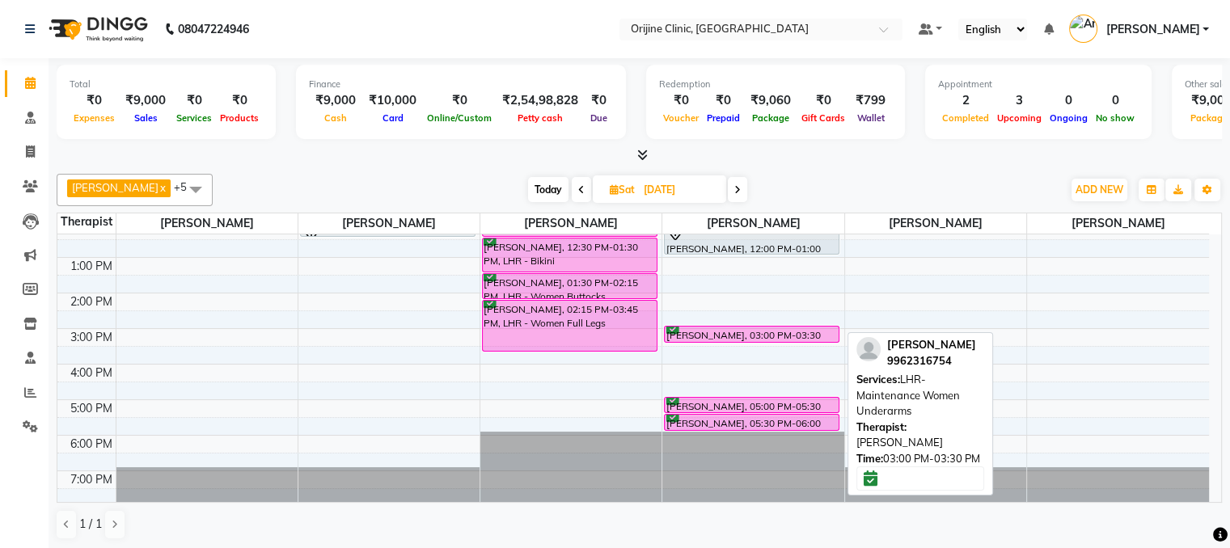
click at [831, 328] on div "[PERSON_NAME], 03:00 PM-03:30 PM, LHR- Maintenance Women Underarms" at bounding box center [752, 334] width 174 height 15
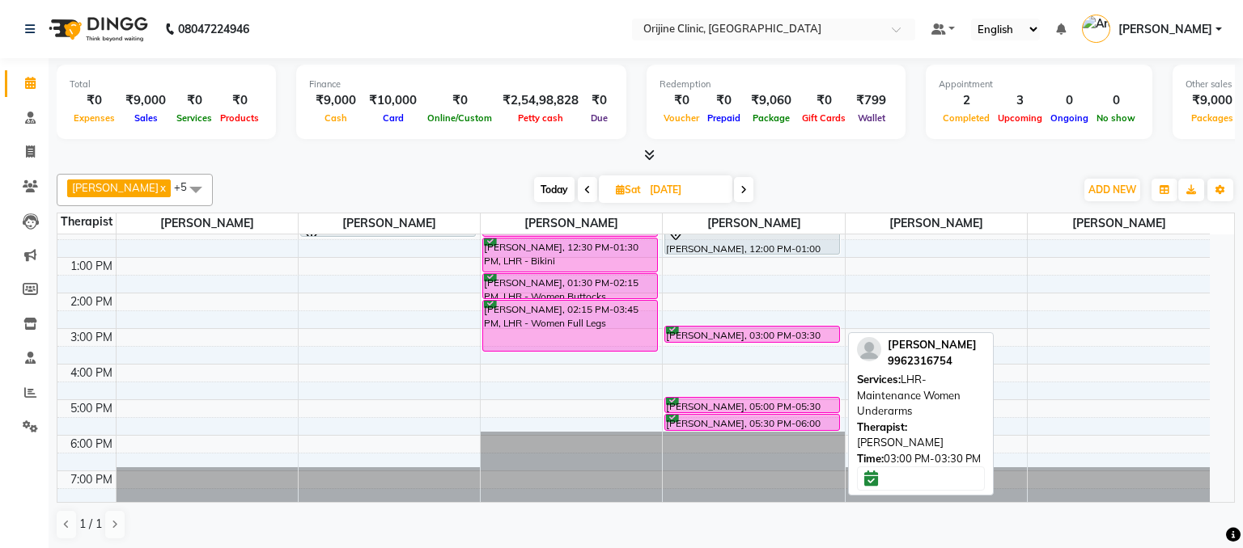
select select "6"
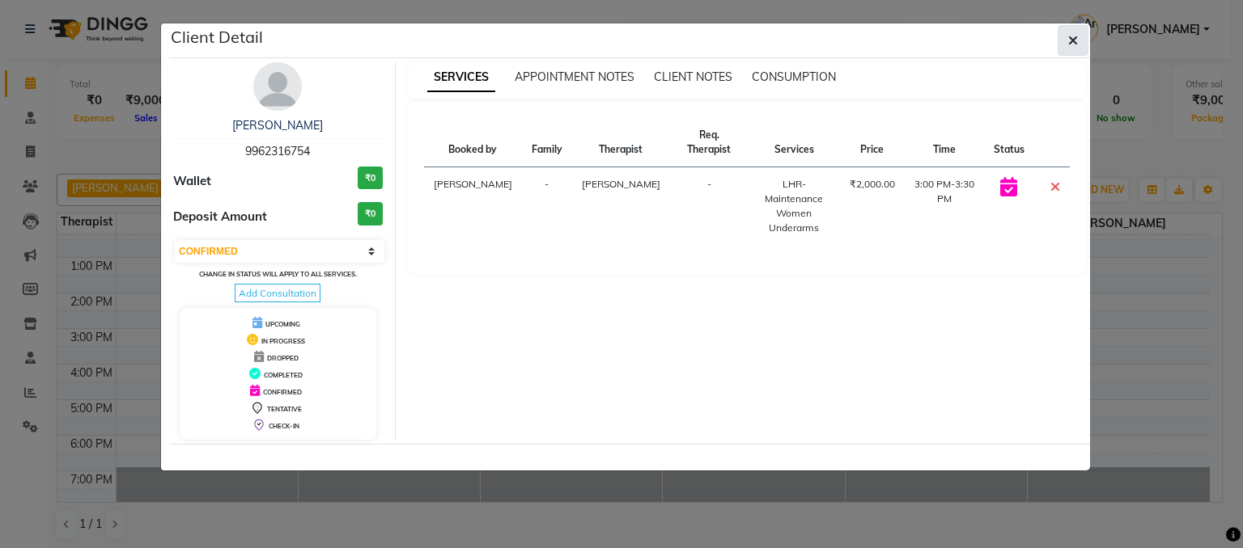
click at [1078, 38] on button "button" at bounding box center [1072, 40] width 31 height 31
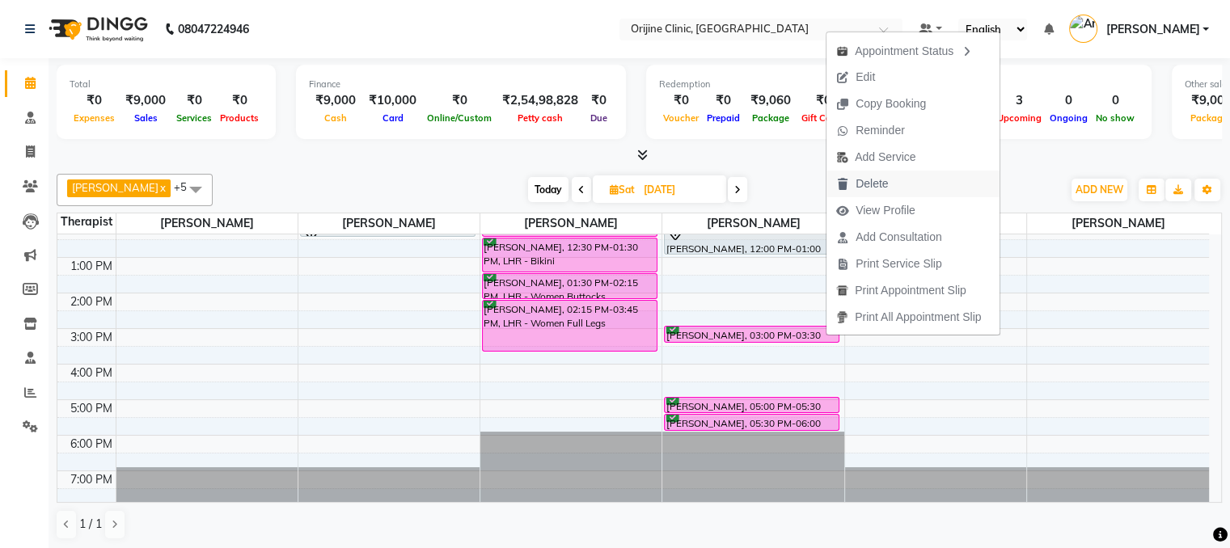
click at [866, 179] on span "Delete" at bounding box center [872, 184] width 32 height 17
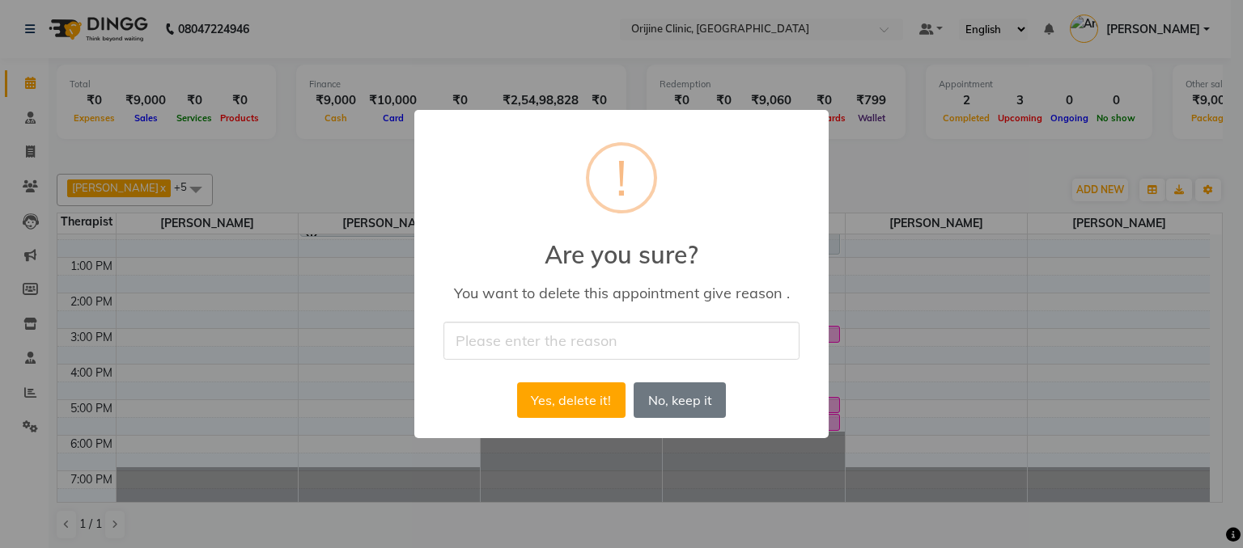
click at [554, 340] on input "text" at bounding box center [621, 341] width 356 height 38
type input "de"
click at [548, 401] on button "Yes, delete it!" at bounding box center [571, 401] width 108 height 36
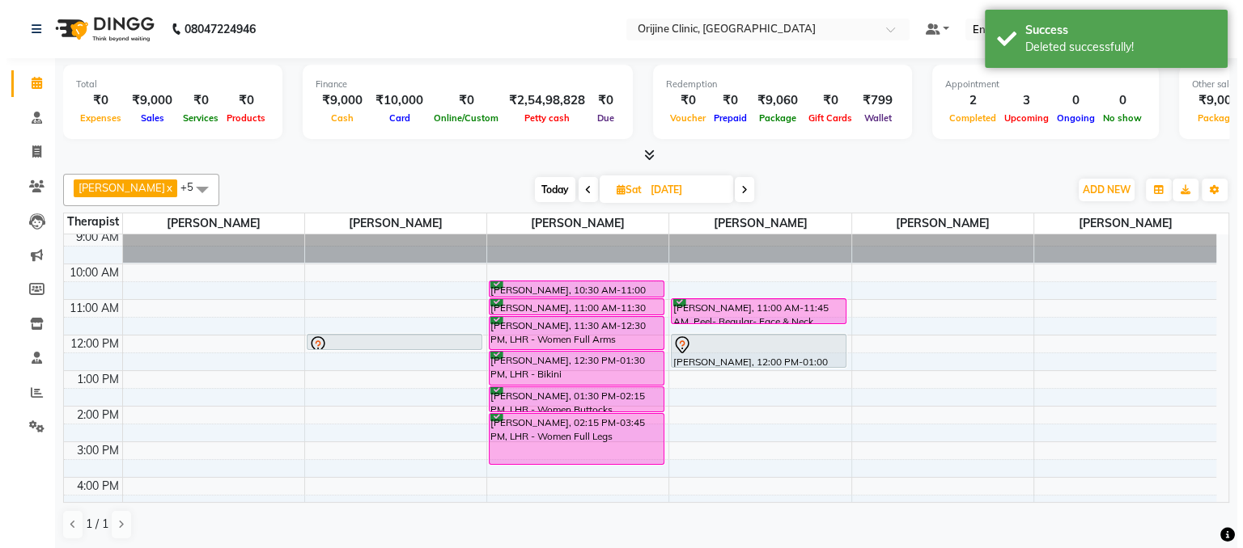
scroll to position [75, 0]
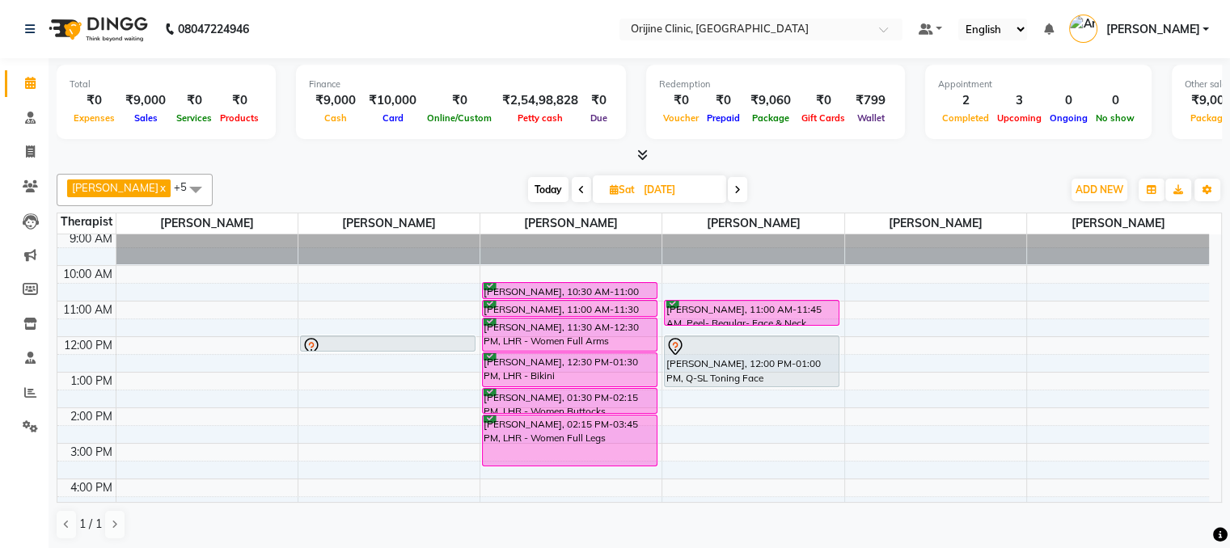
drag, startPoint x: 751, startPoint y: 366, endPoint x: 751, endPoint y: 380, distance: 13.8
click at [751, 380] on div "[PERSON_NAME], 11:00 AM-11:45 AM, Peel- Regular- Face & Neck Sweety [PERSON_NAM…" at bounding box center [753, 390] width 181 height 462
click at [26, 160] on span at bounding box center [30, 152] width 28 height 19
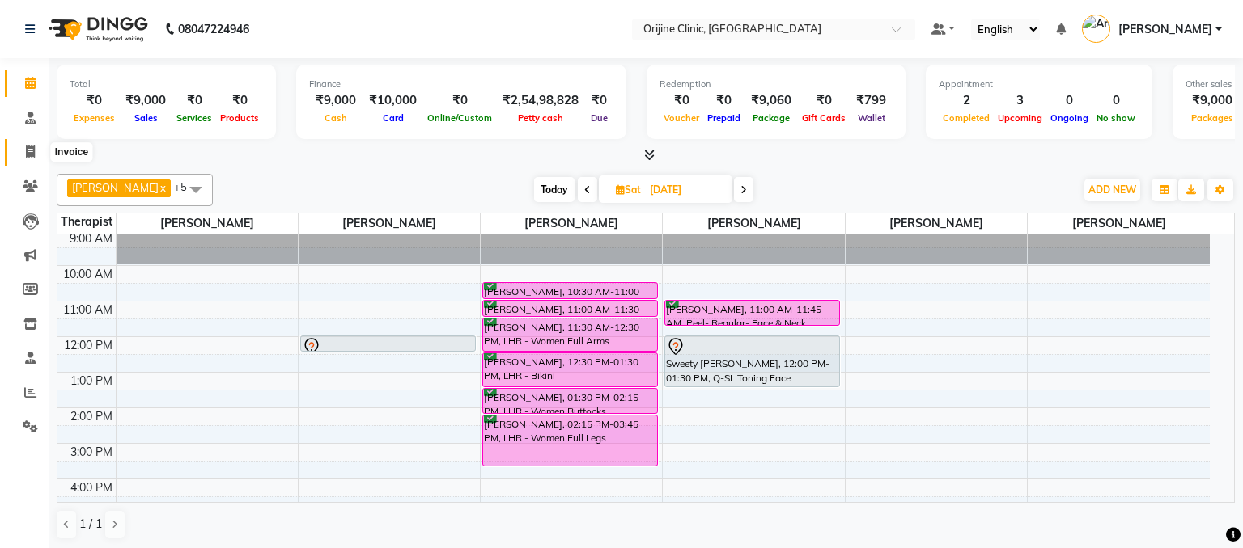
select select "702"
select select "service"
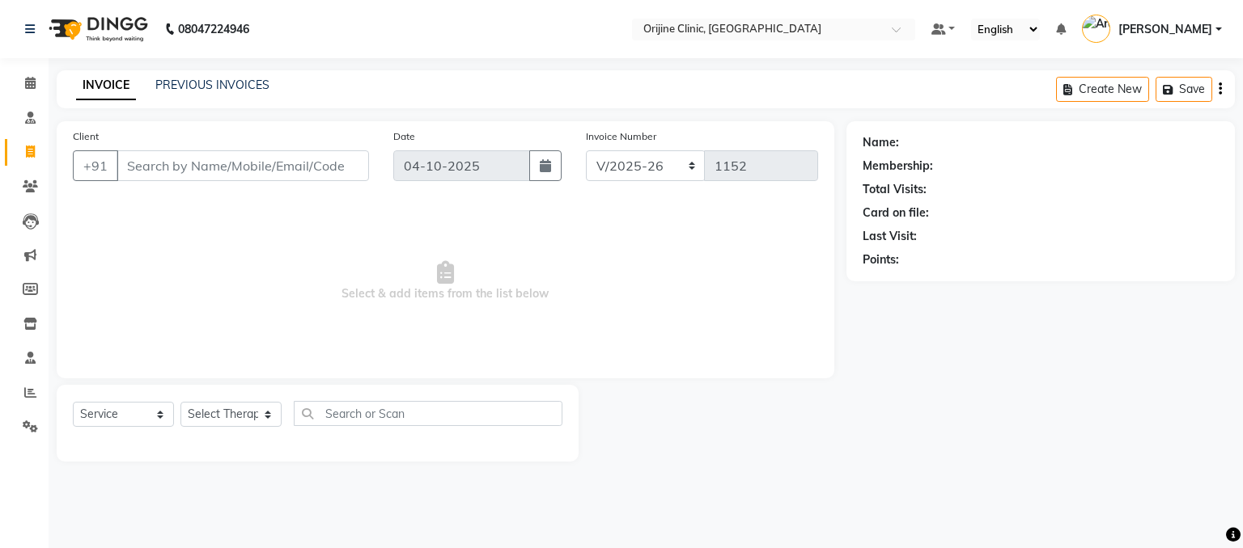
click at [194, 170] on input "Client" at bounding box center [242, 165] width 252 height 31
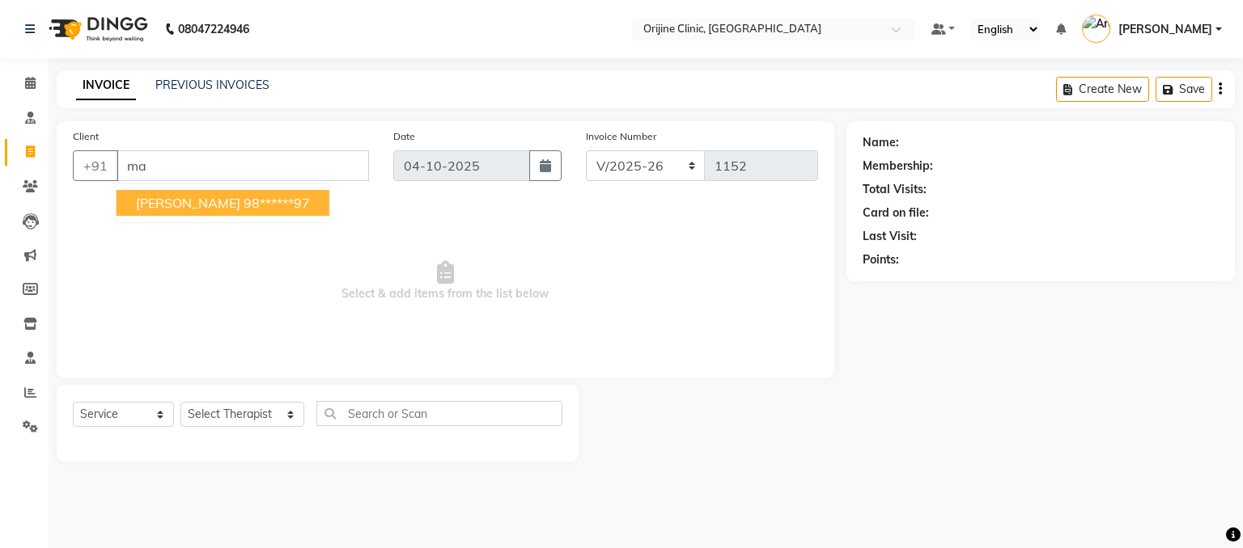
type input "m"
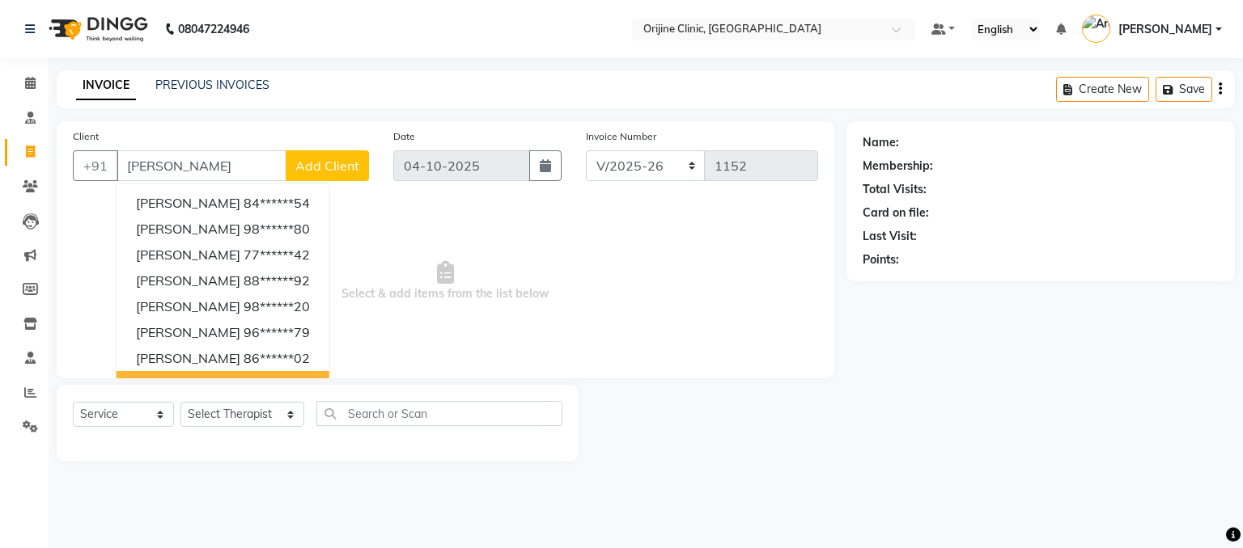
click at [328, 375] on button "[PERSON_NAME] 90******48" at bounding box center [222, 384] width 213 height 26
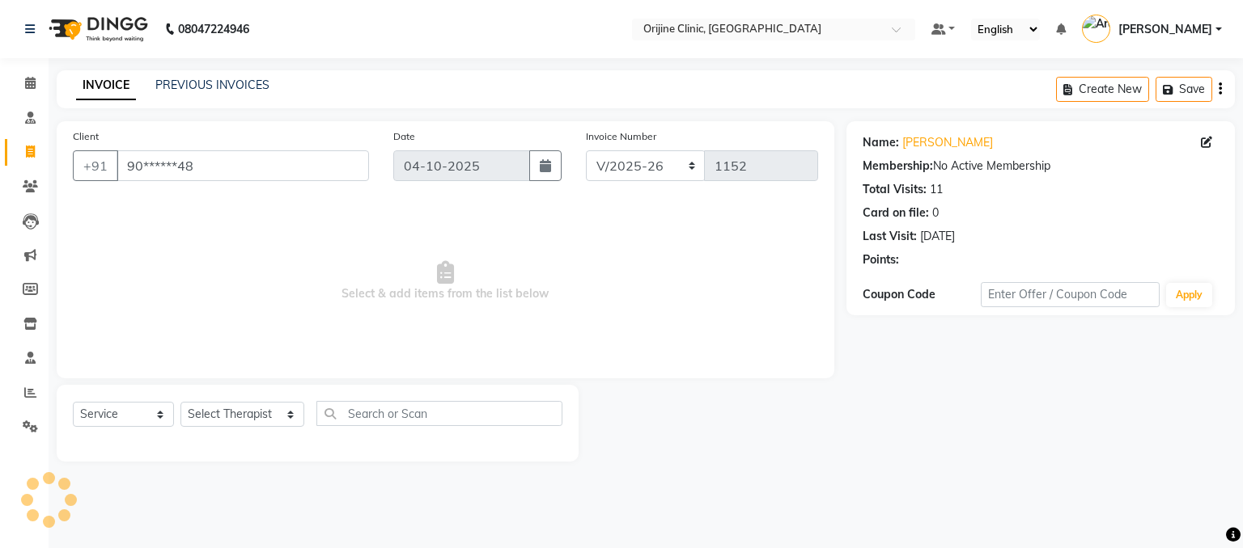
click at [328, 375] on div "Client +91 90******48 Date [DATE] Invoice Number VCH/2025-26 PKG/2025-26 V/2025…" at bounding box center [445, 249] width 777 height 257
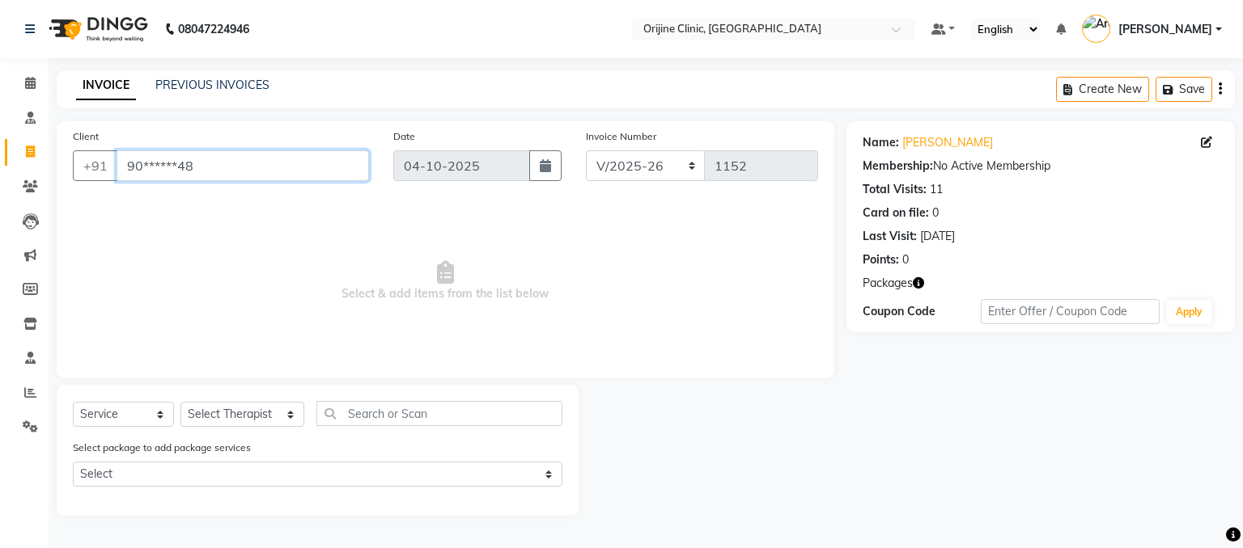
click at [206, 169] on input "90******48" at bounding box center [242, 165] width 252 height 31
type input "9"
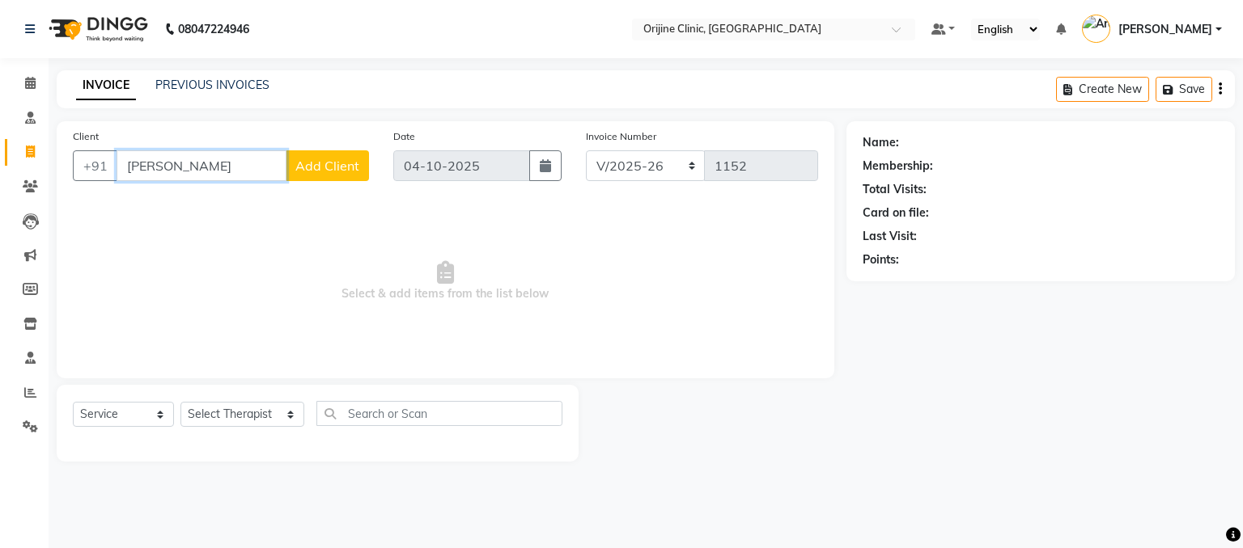
click at [144, 167] on input "[PERSON_NAME]" at bounding box center [201, 165] width 170 height 31
click at [219, 168] on input "[PERSON_NAME]" at bounding box center [201, 165] width 170 height 31
click at [164, 170] on input "[PERSON_NAME]" at bounding box center [201, 165] width 170 height 31
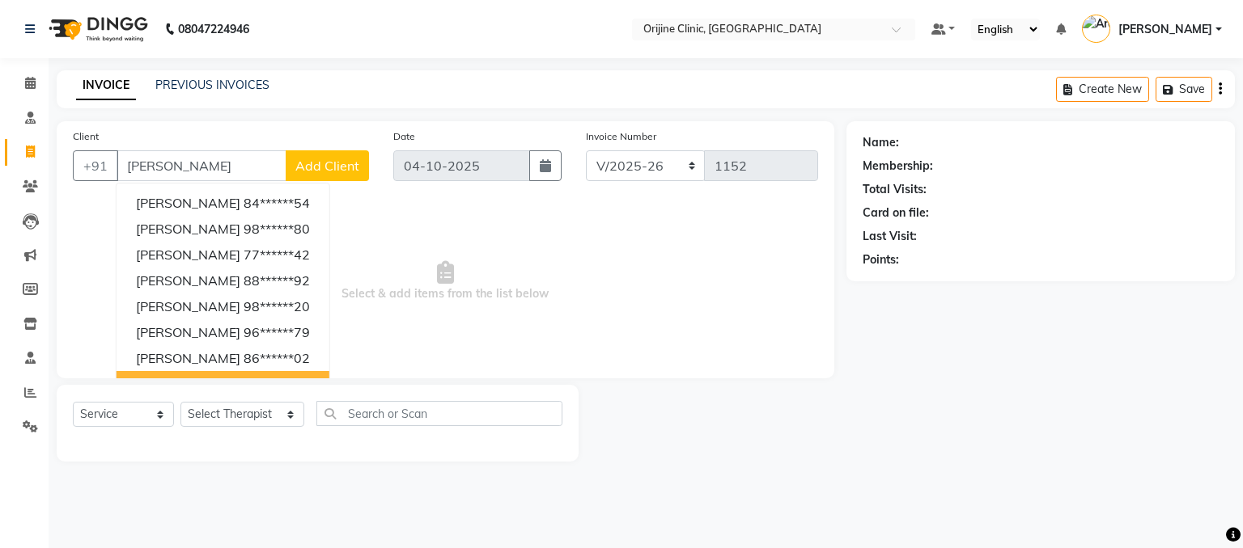
click at [332, 381] on div "Client +91 [PERSON_NAME] 84******54 [PERSON_NAME] 98******80 [PERSON_NAME] 77**…" at bounding box center [445, 291] width 802 height 341
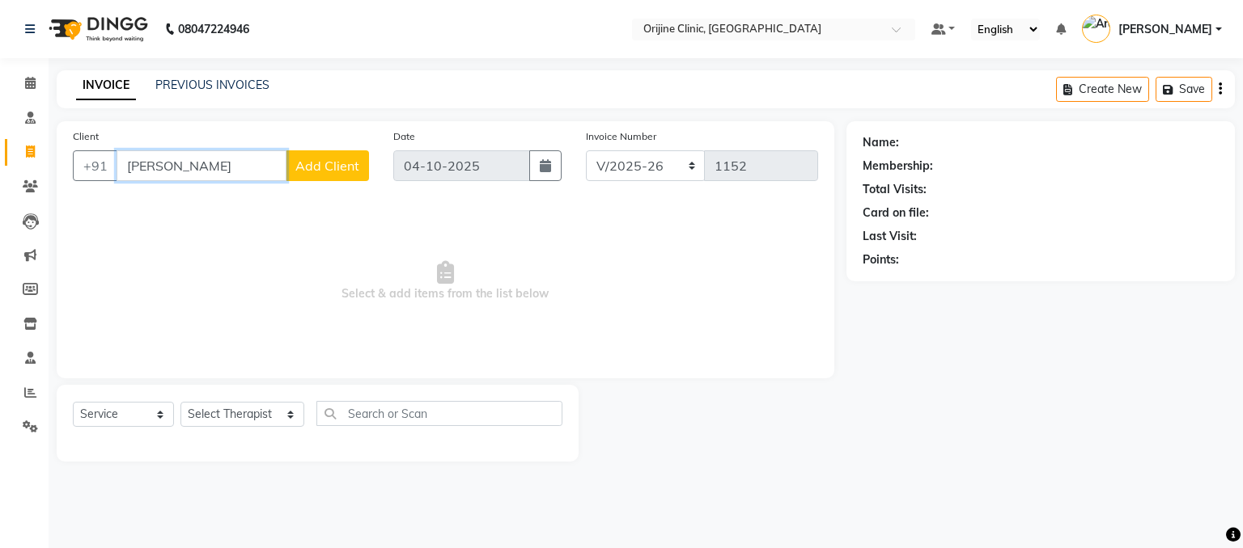
click at [227, 165] on input "[PERSON_NAME]" at bounding box center [201, 165] width 170 height 31
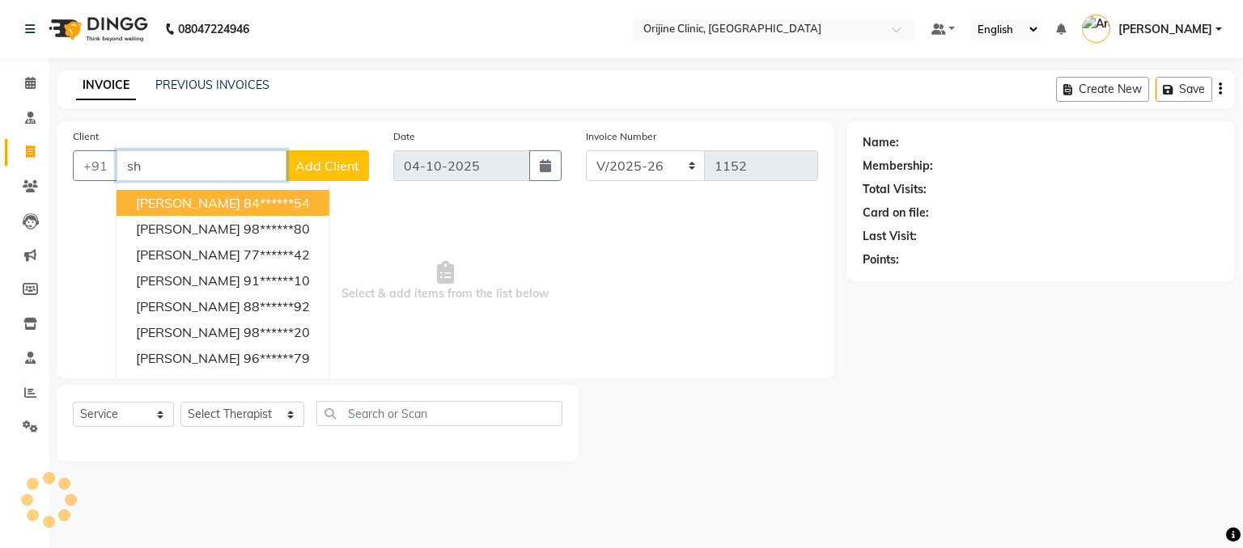
type input "s"
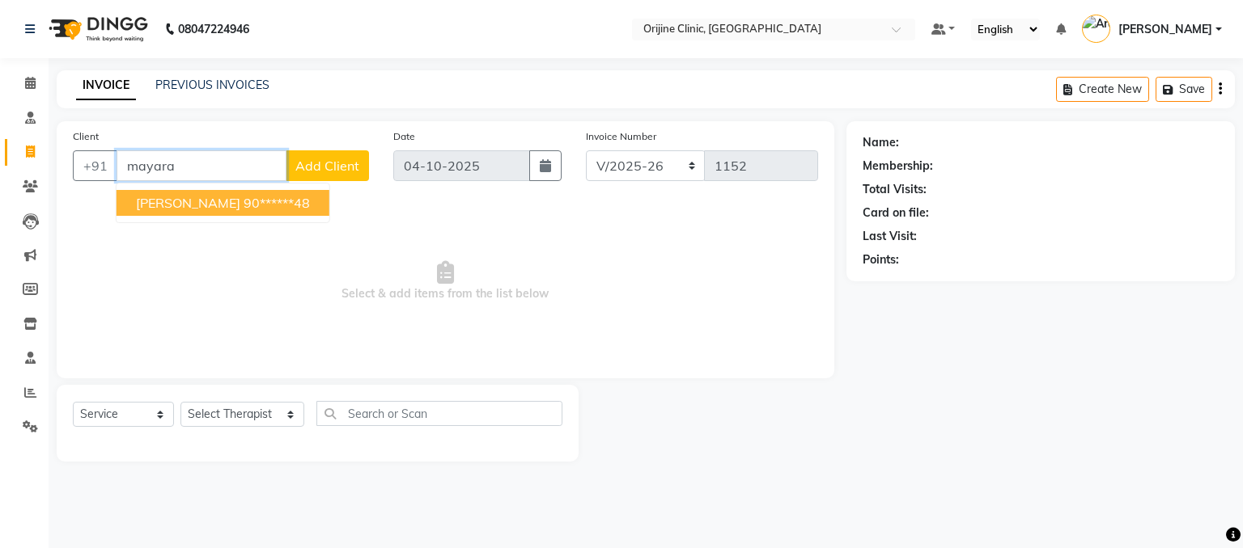
click at [191, 205] on span "[PERSON_NAME]" at bounding box center [188, 203] width 104 height 16
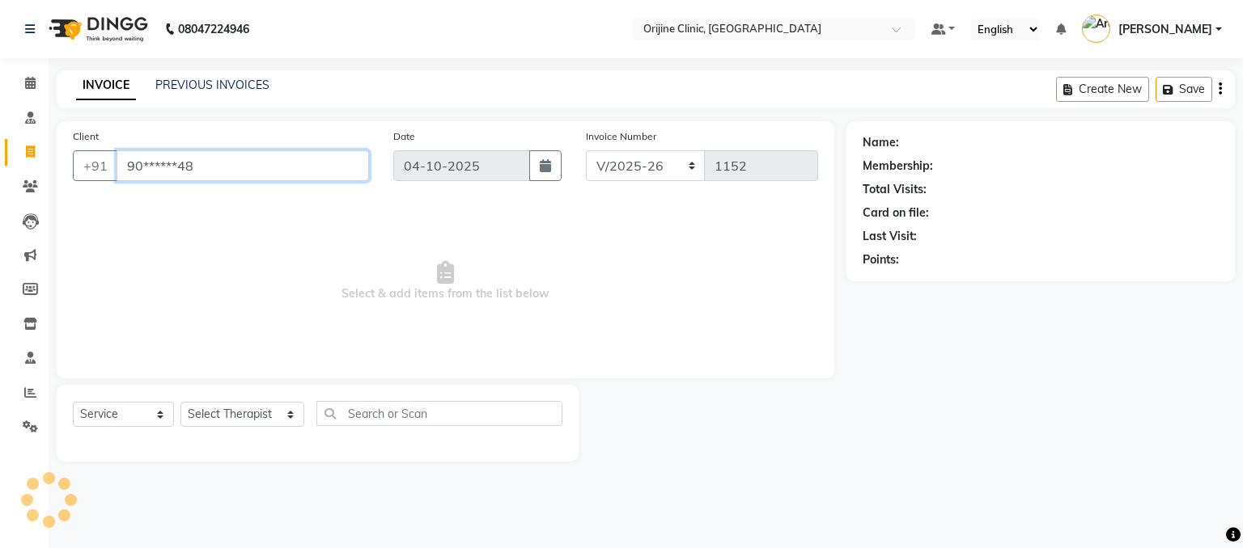
type input "90******48"
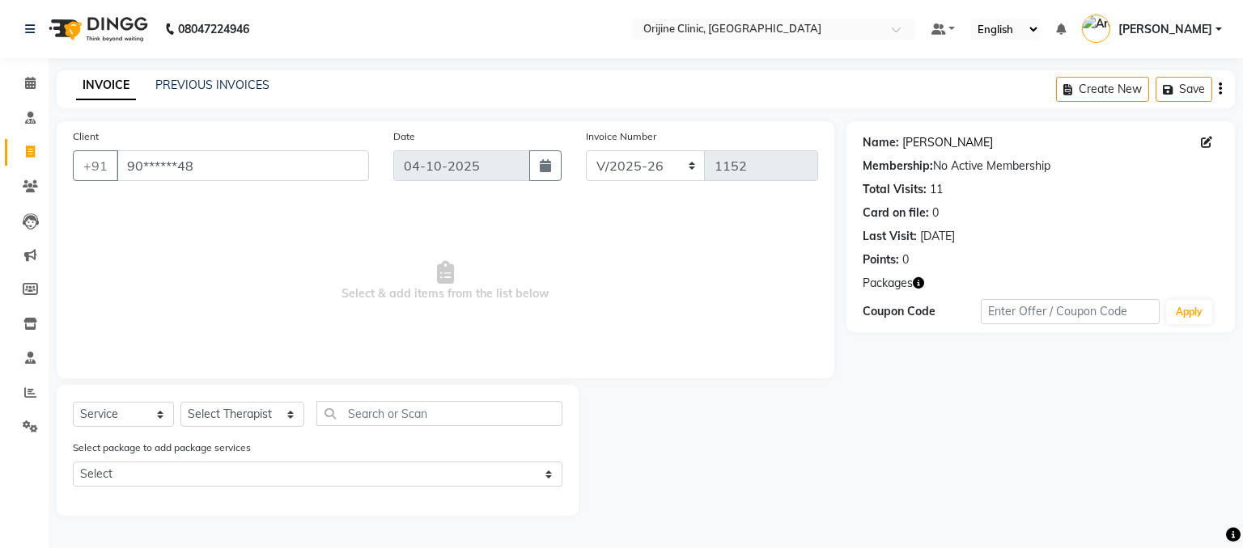
click at [937, 146] on link "[PERSON_NAME]" at bounding box center [947, 142] width 91 height 17
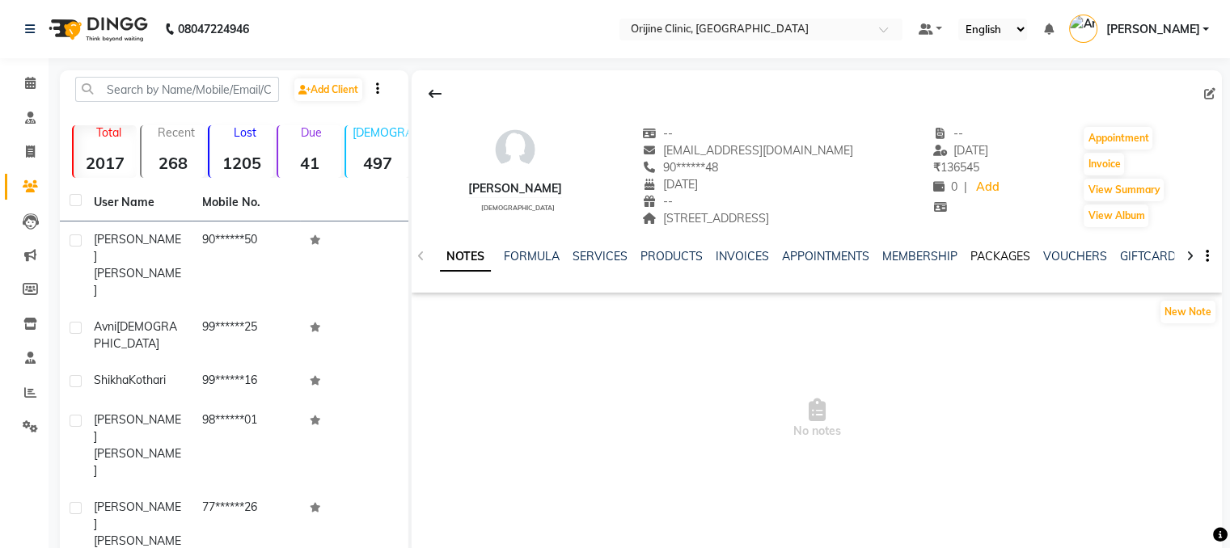
click at [993, 255] on link "PACKAGES" at bounding box center [1001, 256] width 60 height 15
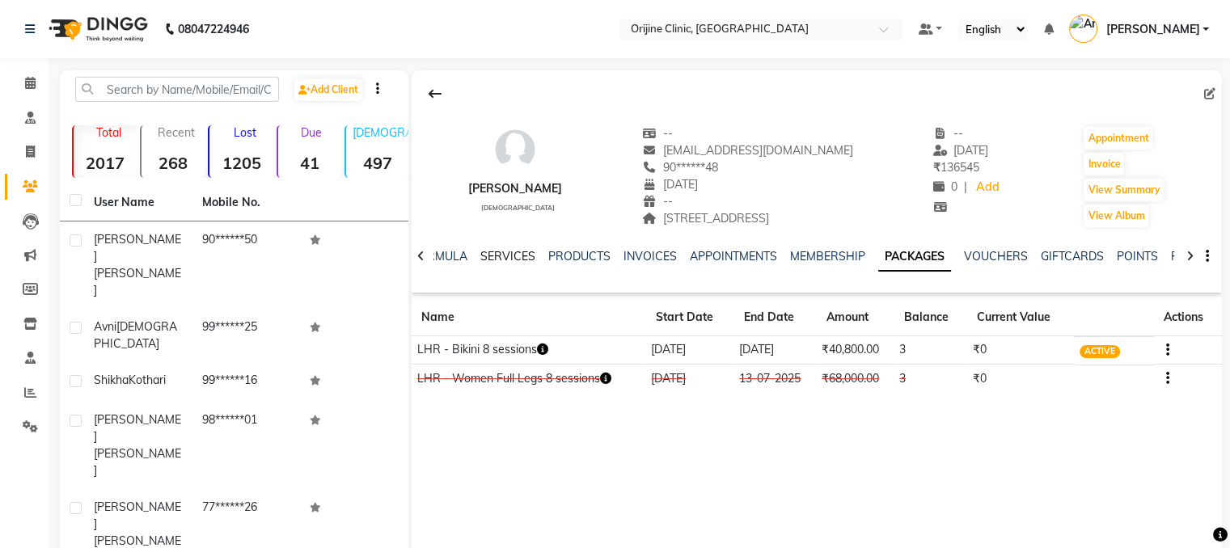
click at [515, 259] on link "SERVICES" at bounding box center [508, 256] width 55 height 15
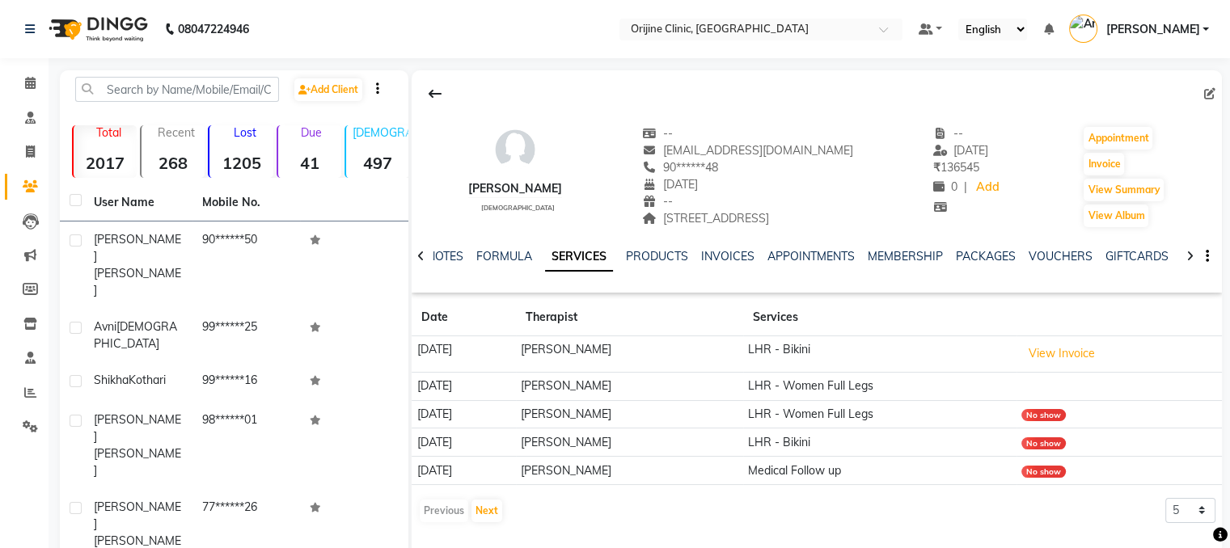
click at [626, 388] on td "[PERSON_NAME]" at bounding box center [629, 386] width 227 height 28
click at [1074, 361] on button "View Invoice" at bounding box center [1062, 353] width 81 height 25
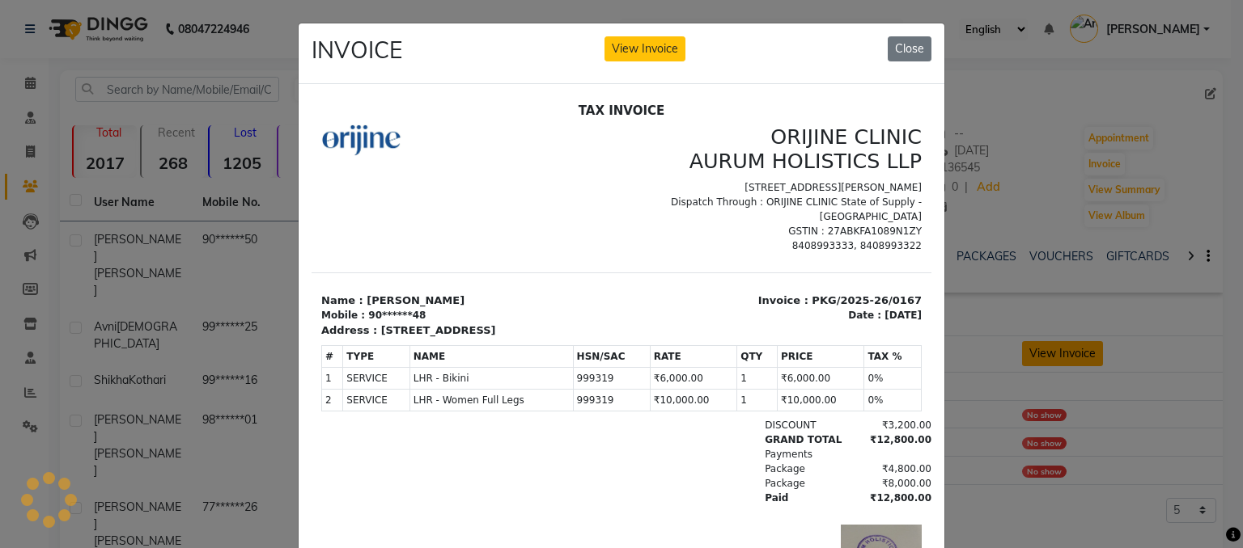
click at [1074, 361] on ngb-modal-window "INVOICE View Invoice Close" at bounding box center [621, 274] width 1243 height 548
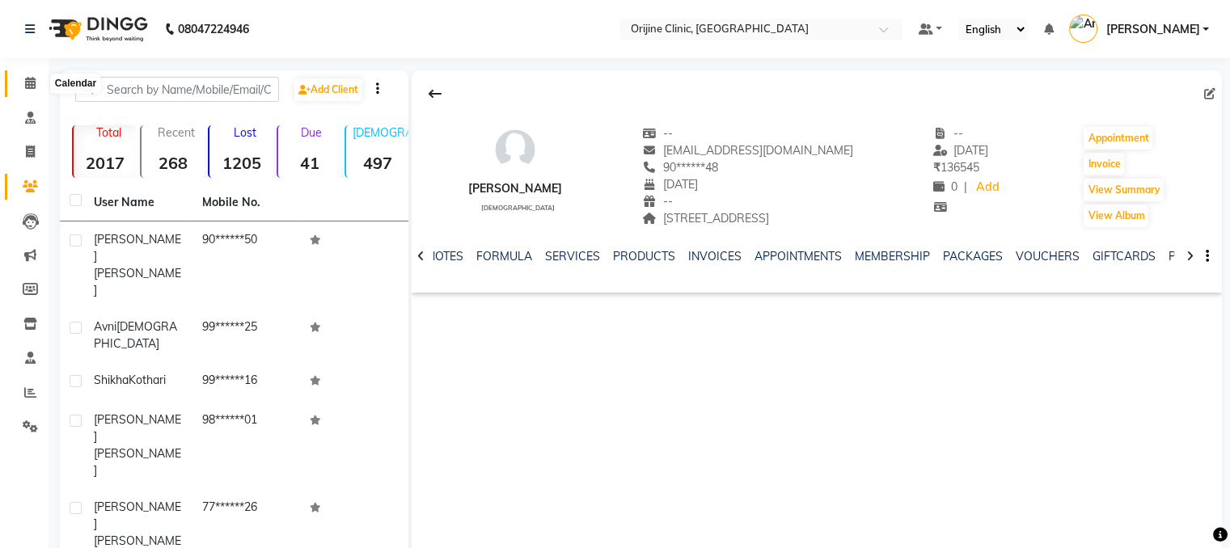
click at [26, 81] on icon at bounding box center [30, 83] width 11 height 12
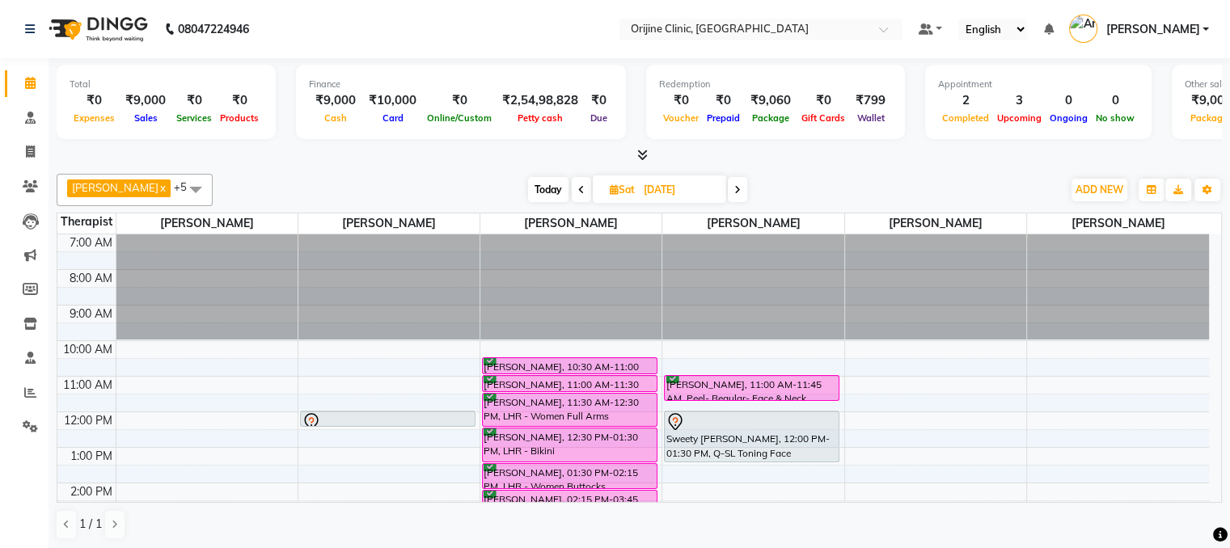
click at [559, 188] on span "Today" at bounding box center [548, 189] width 40 height 25
type input "04-10-2025"
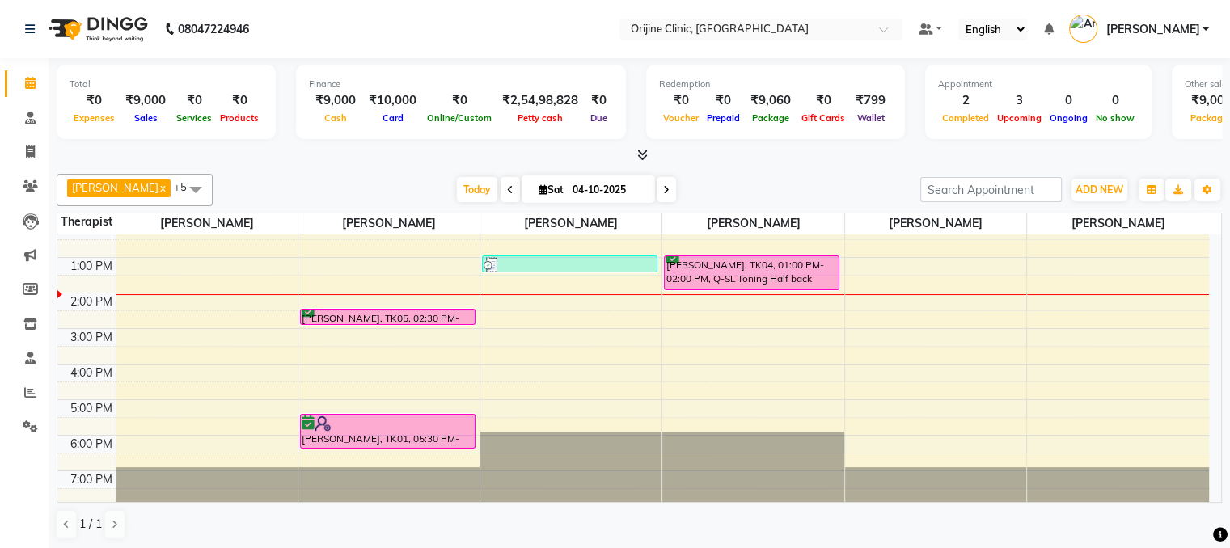
click at [535, 191] on span "Sat" at bounding box center [551, 190] width 33 height 12
select select "10"
select select "2025"
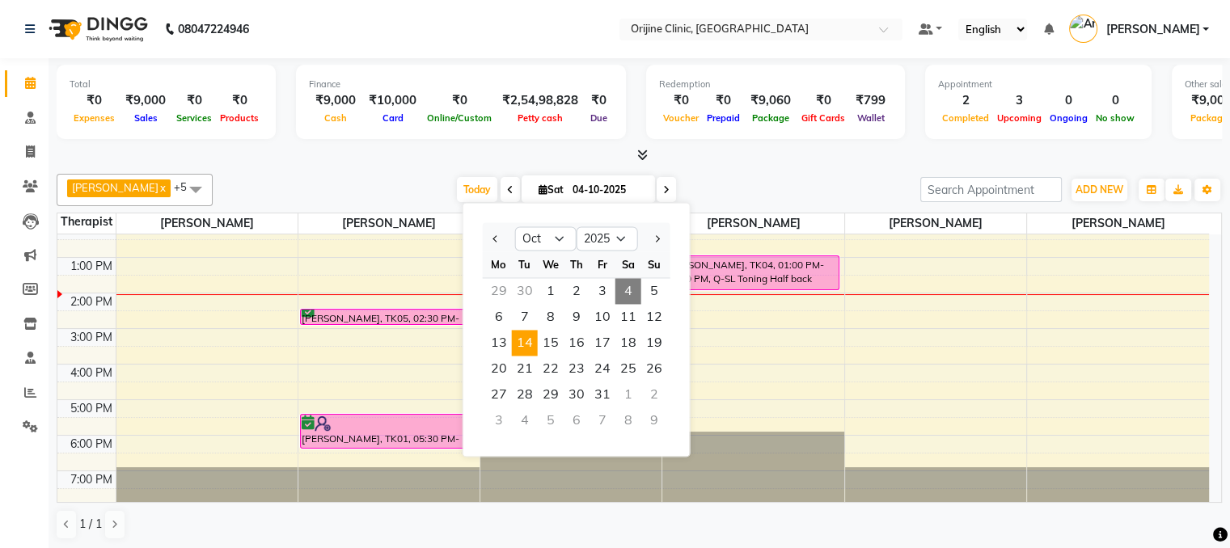
click at [527, 351] on span "14" at bounding box center [525, 343] width 26 height 26
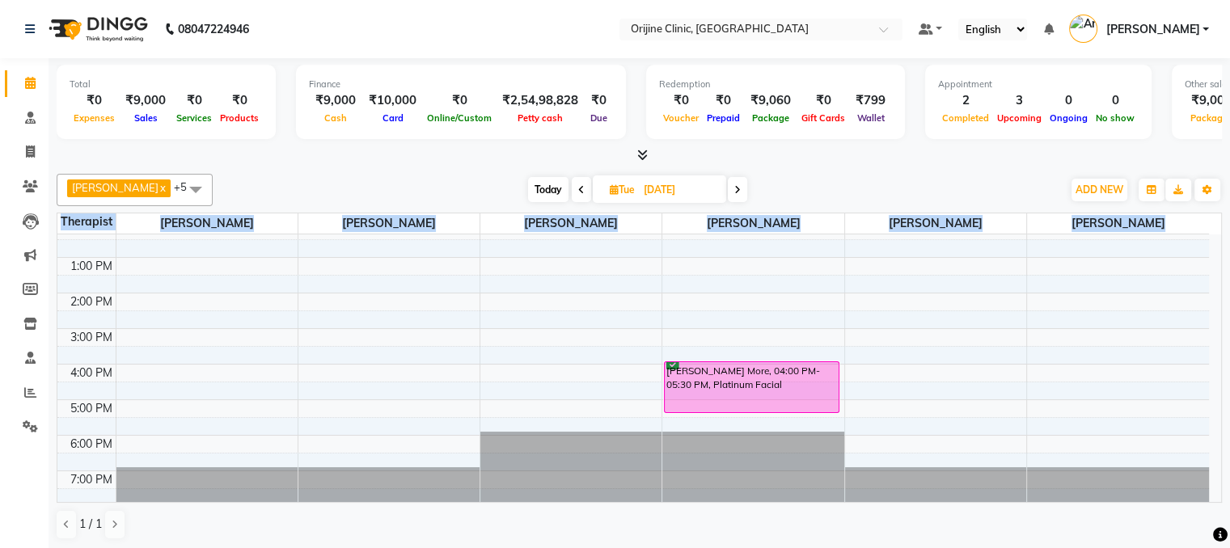
drag, startPoint x: 1222, startPoint y: 434, endPoint x: 1217, endPoint y: 383, distance: 51.2
click at [1217, 383] on div "Total ₹0 Expenses ₹9,000 Sales ₹0 Services ₹0 Products Finance ₹9,000 Cash ₹10,…" at bounding box center [640, 304] width 1182 height 493
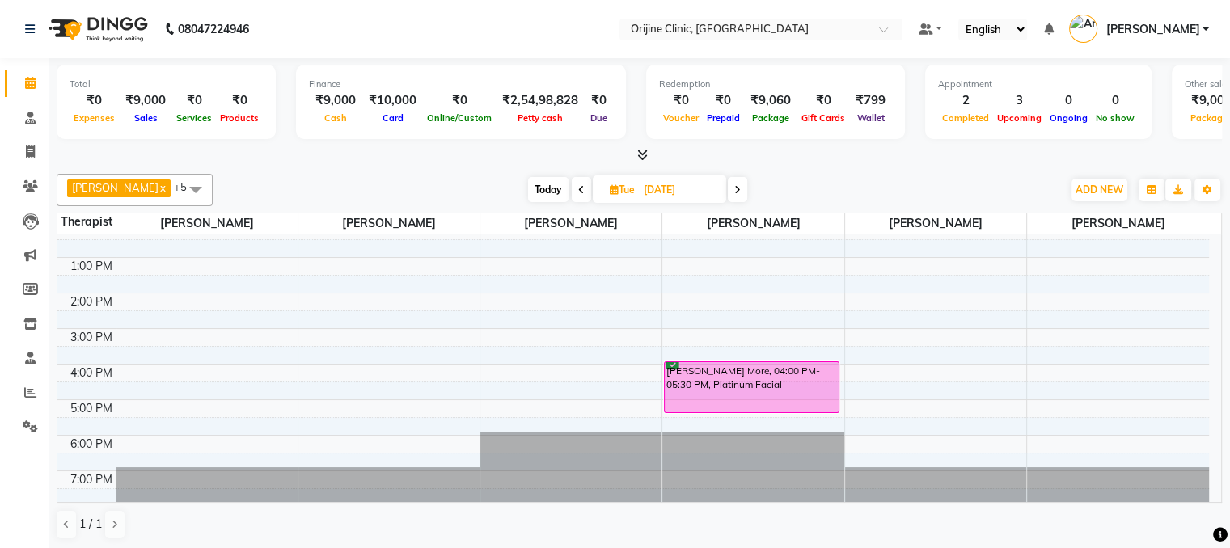
click at [966, 175] on div "Dr. Kritu Bhandari x Dr. Yojana Pokarna x Neha Das x Rajiv Kumar x Sarika Kadam…" at bounding box center [640, 190] width 1166 height 32
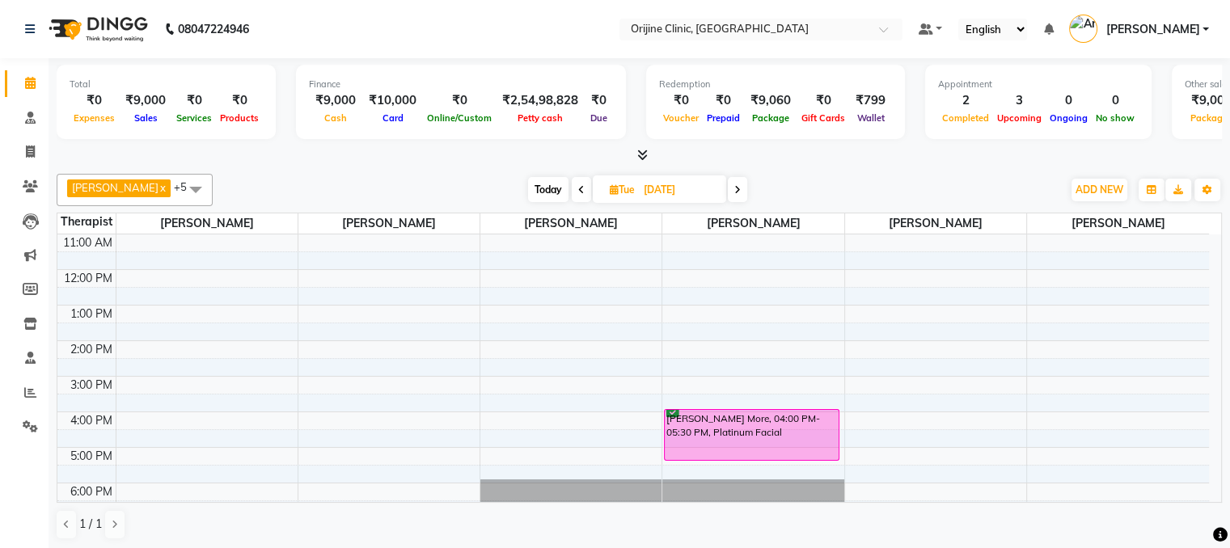
scroll to position [144, 0]
click at [744, 184] on span at bounding box center [737, 189] width 19 height 25
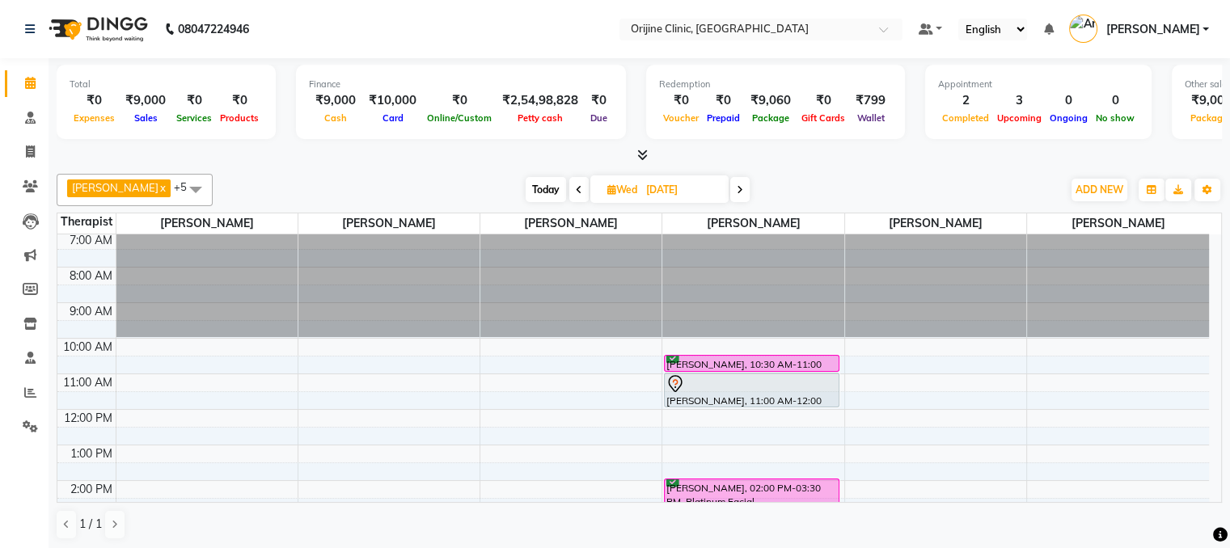
scroll to position [0, 0]
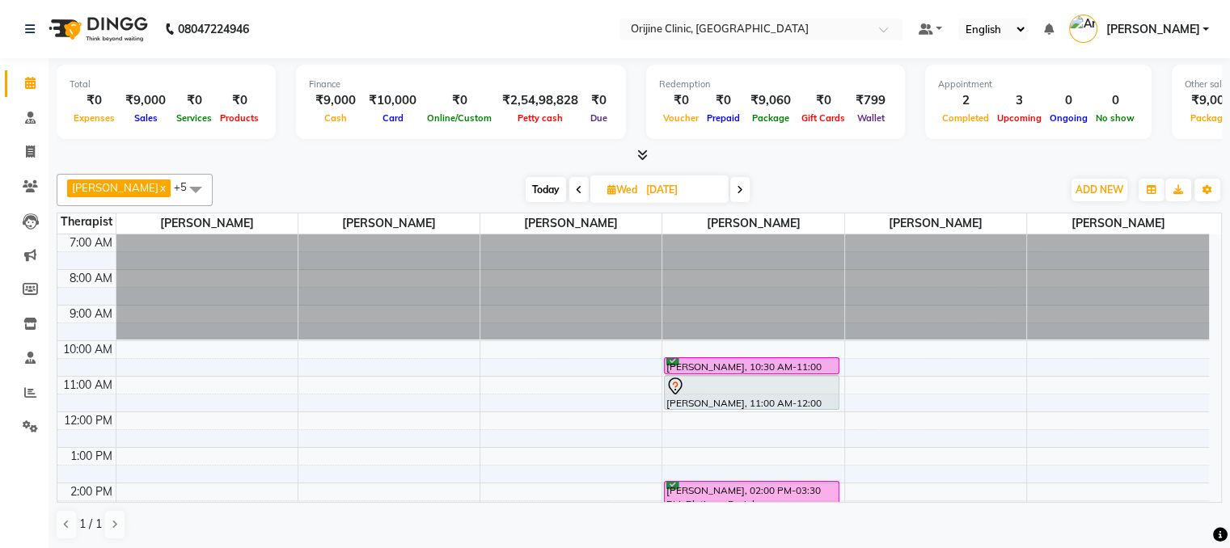
click at [548, 183] on span "Today" at bounding box center [546, 189] width 40 height 25
type input "04-10-2025"
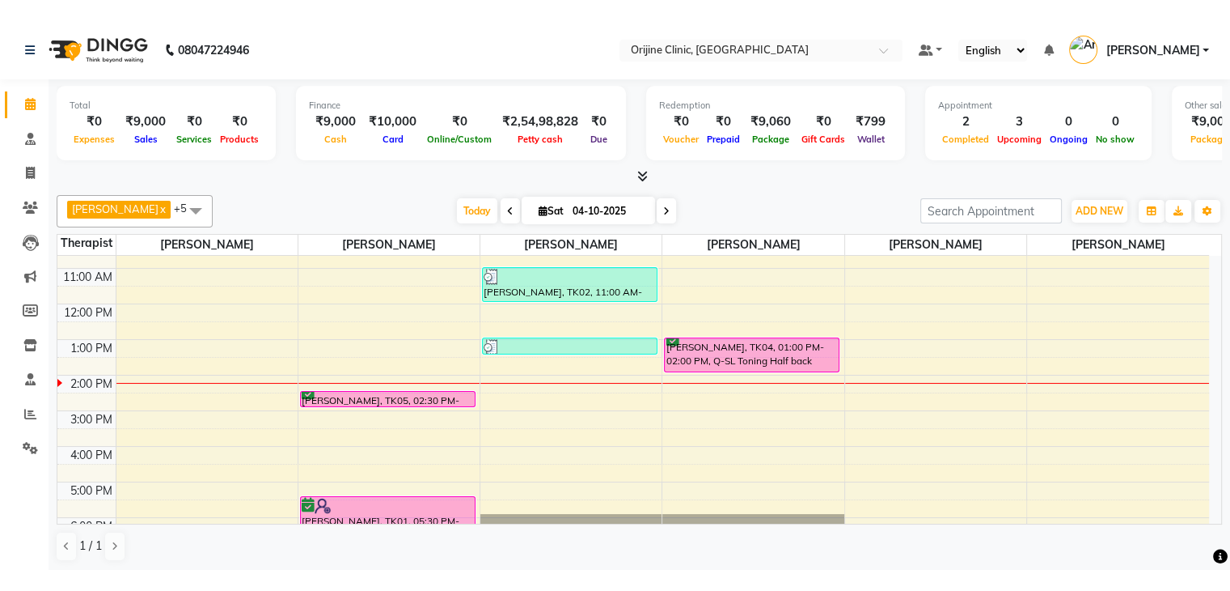
scroll to position [139, 0]
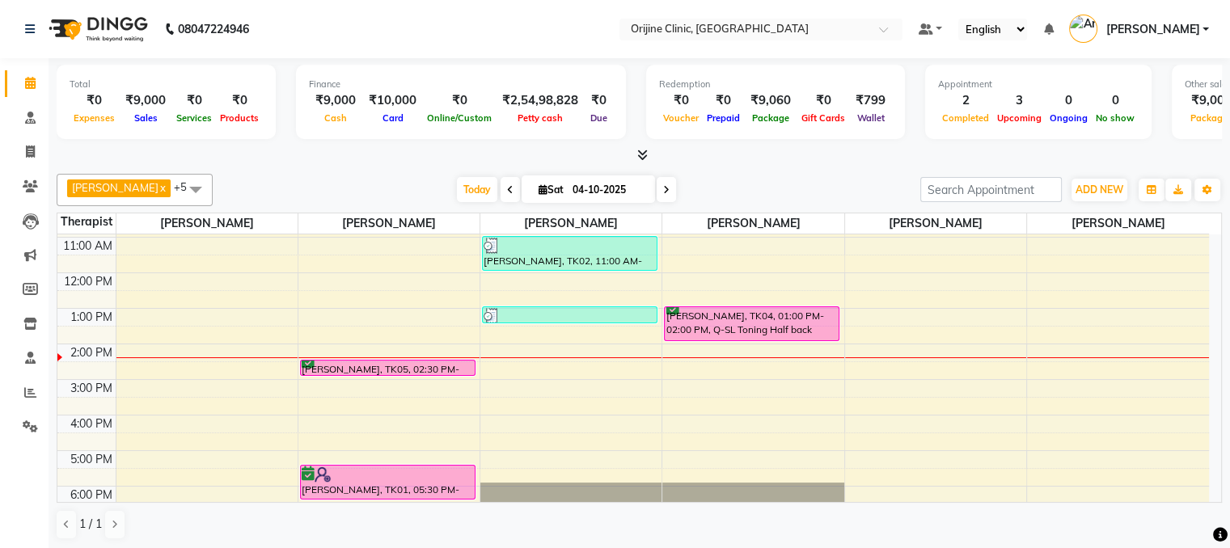
click at [539, 191] on icon at bounding box center [543, 189] width 9 height 11
select select "10"
select select "2025"
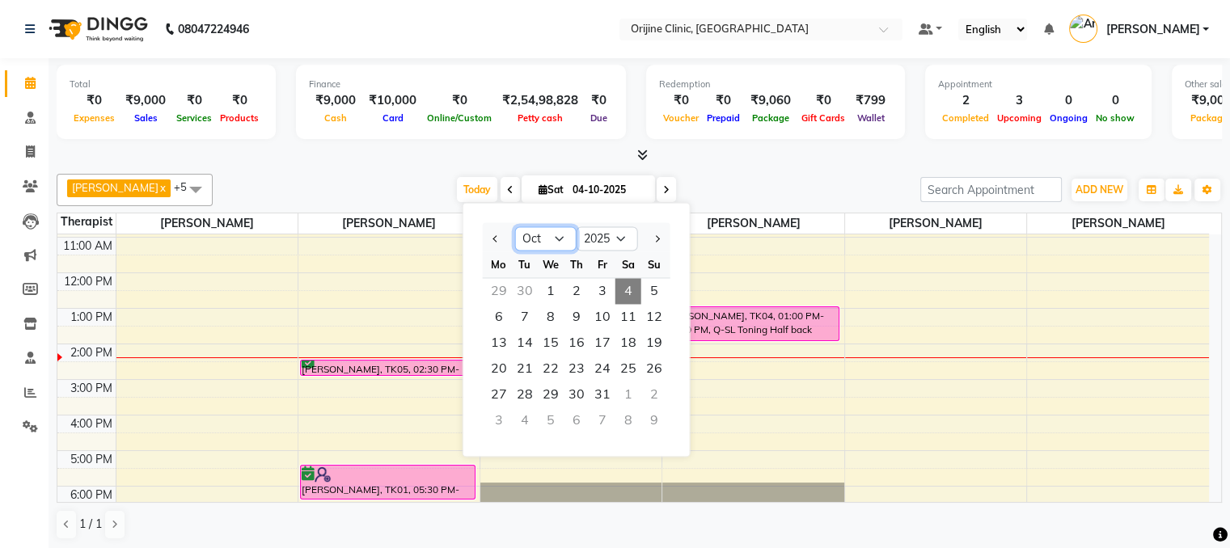
click at [564, 239] on select "Jan Feb Mar Apr May Jun [DATE] Aug Sep Oct Nov Dec" at bounding box center [545, 239] width 61 height 24
select select "9"
click at [515, 227] on select "Jan Feb Mar Apr May Jun [DATE] Aug Sep Oct Nov Dec" at bounding box center [545, 239] width 61 height 24
click at [26, 156] on icon at bounding box center [30, 152] width 9 height 12
select select "service"
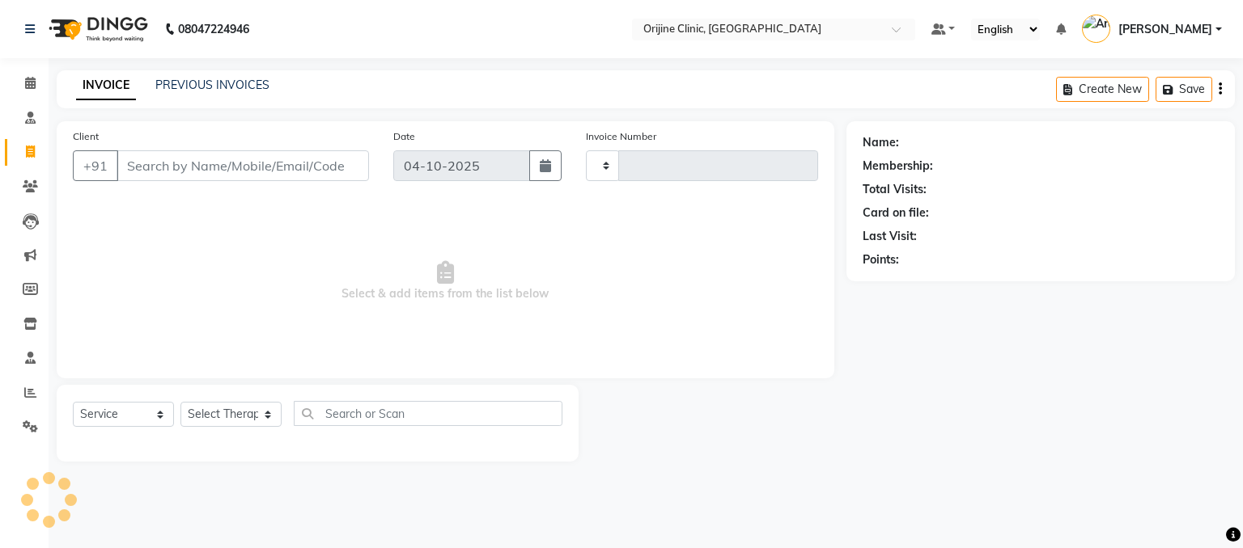
type input "1152"
select select "702"
click at [243, 85] on link "PREVIOUS INVOICES" at bounding box center [212, 85] width 114 height 15
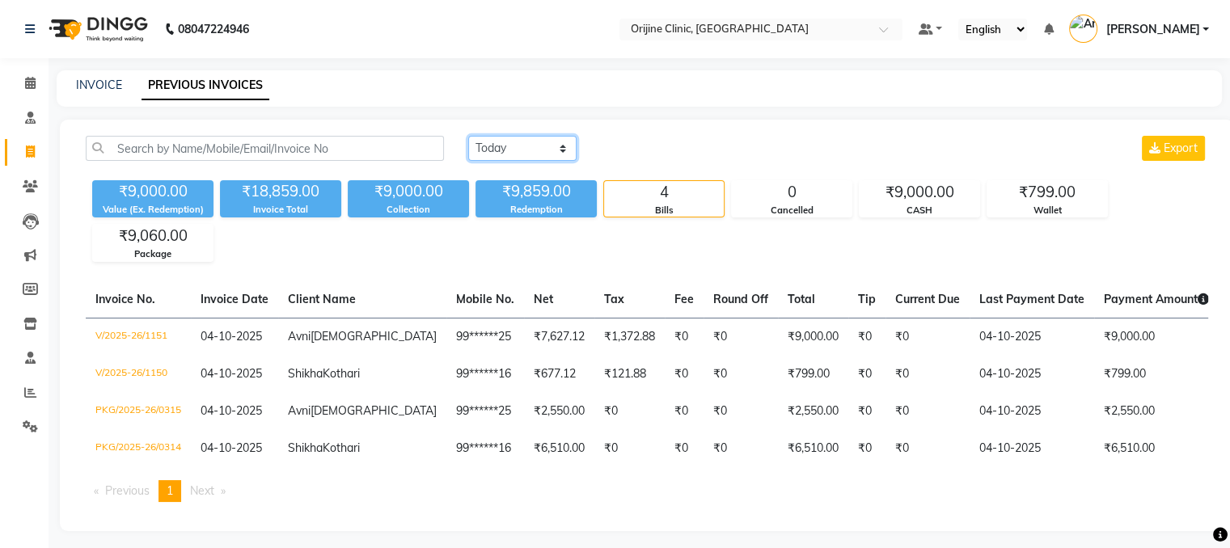
click at [527, 153] on select "Today Yesterday Custom Range" at bounding box center [522, 148] width 108 height 25
select select "range"
click at [468, 136] on select "Today Yesterday Custom Range" at bounding box center [522, 148] width 108 height 25
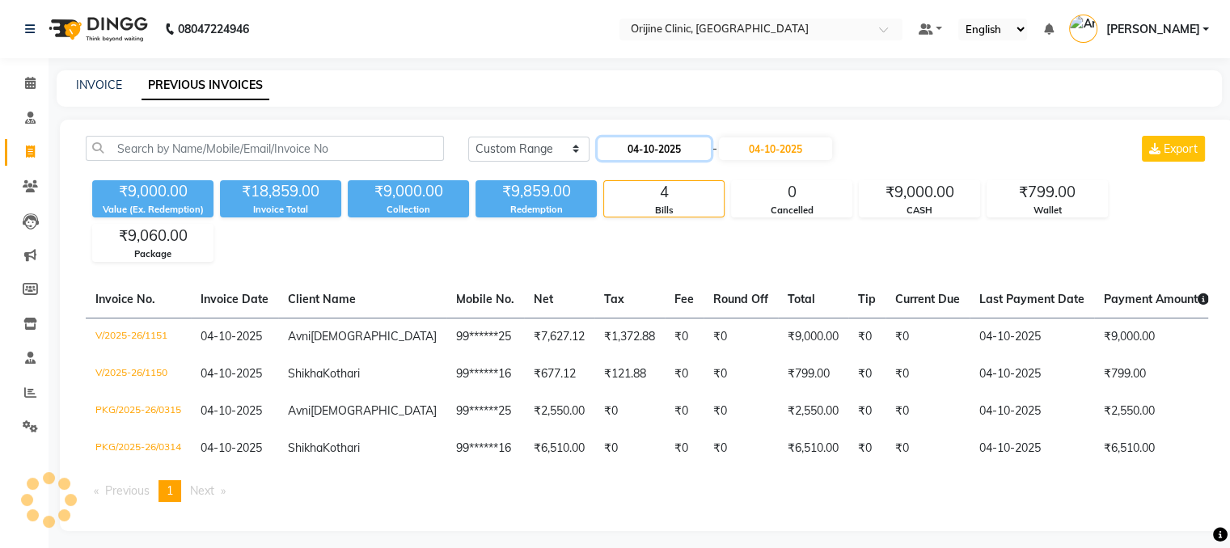
click at [676, 149] on input "04-10-2025" at bounding box center [654, 149] width 113 height 23
select select "10"
select select "2025"
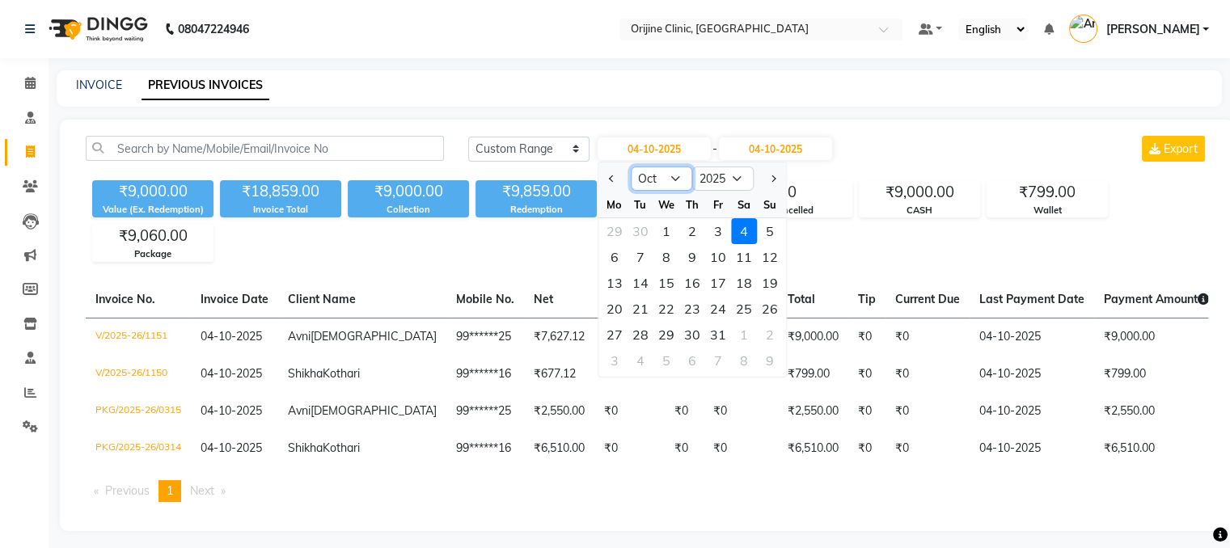
click at [669, 180] on select "Jan Feb Mar Apr May Jun [DATE] Aug Sep Oct Nov Dec" at bounding box center [661, 179] width 61 height 24
select select "9"
click at [631, 167] on select "Jan Feb Mar Apr May Jun [DATE] Aug Sep Oct Nov Dec" at bounding box center [661, 179] width 61 height 24
click at [615, 334] on div "29" at bounding box center [615, 335] width 26 height 26
type input "29-09-2025"
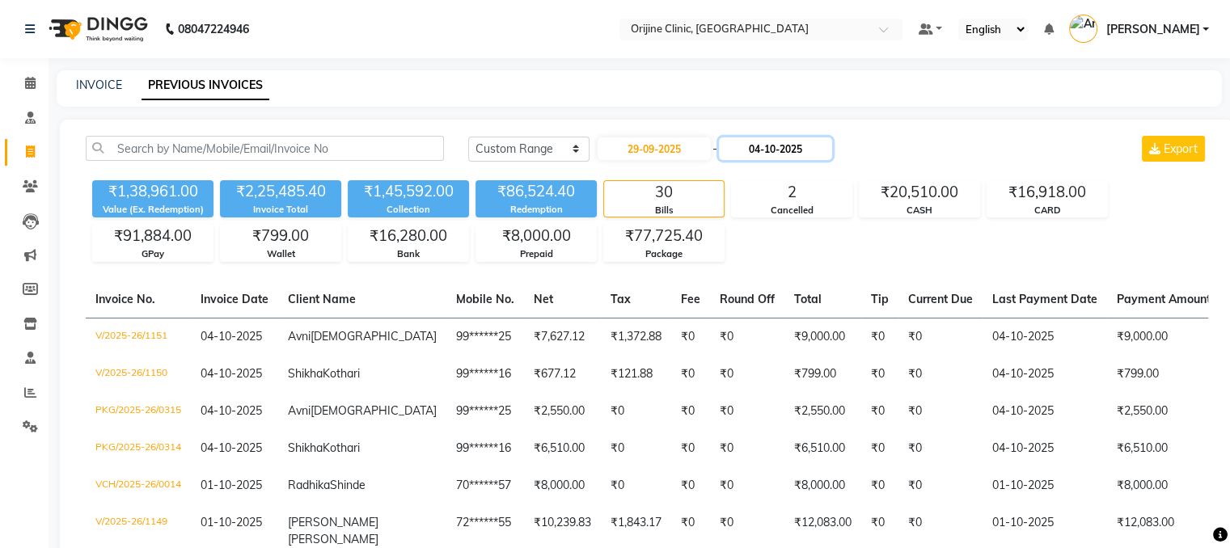
click at [790, 150] on input "04-10-2025" at bounding box center [775, 149] width 113 height 23
select select "10"
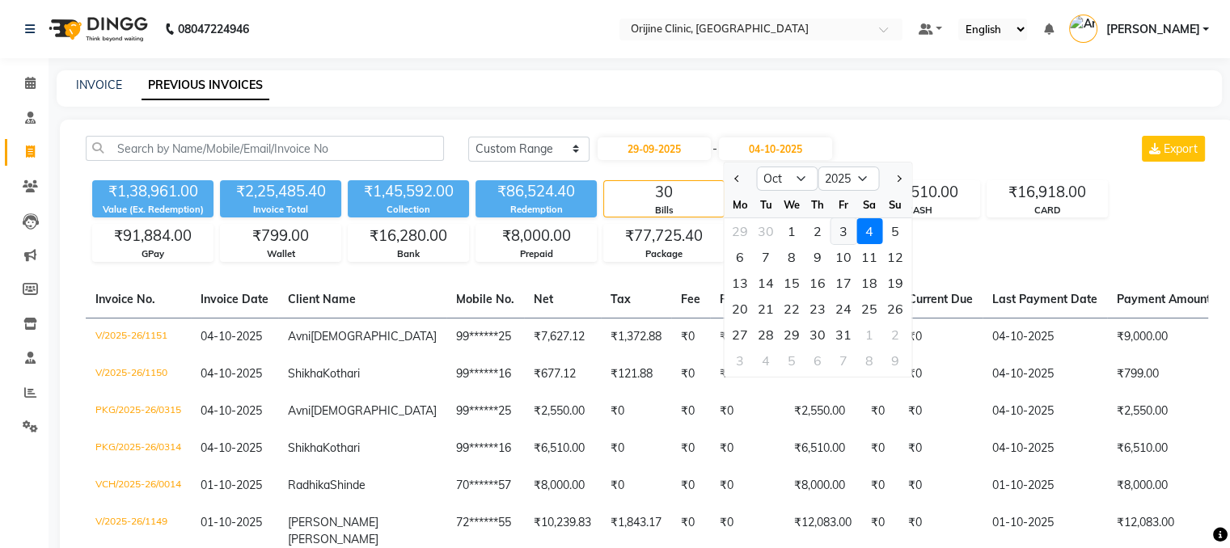
click at [839, 233] on div "3" at bounding box center [844, 231] width 26 height 26
type input "03-10-2025"
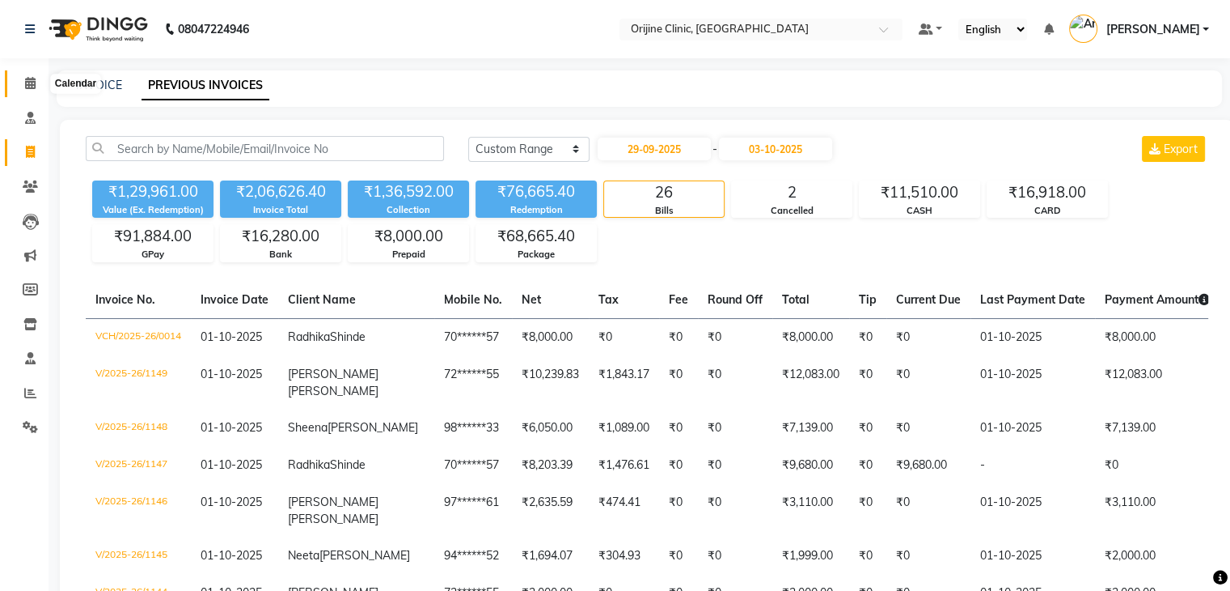
click at [25, 87] on icon at bounding box center [30, 83] width 11 height 12
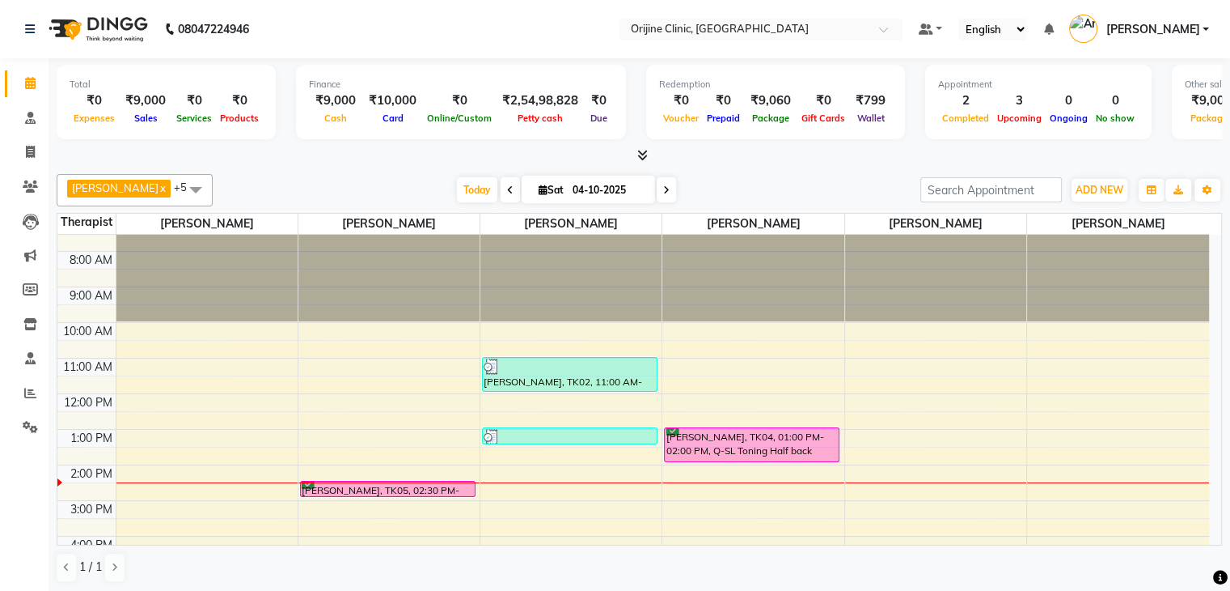
scroll to position [16, 0]
